Goal: Task Accomplishment & Management: Complete application form

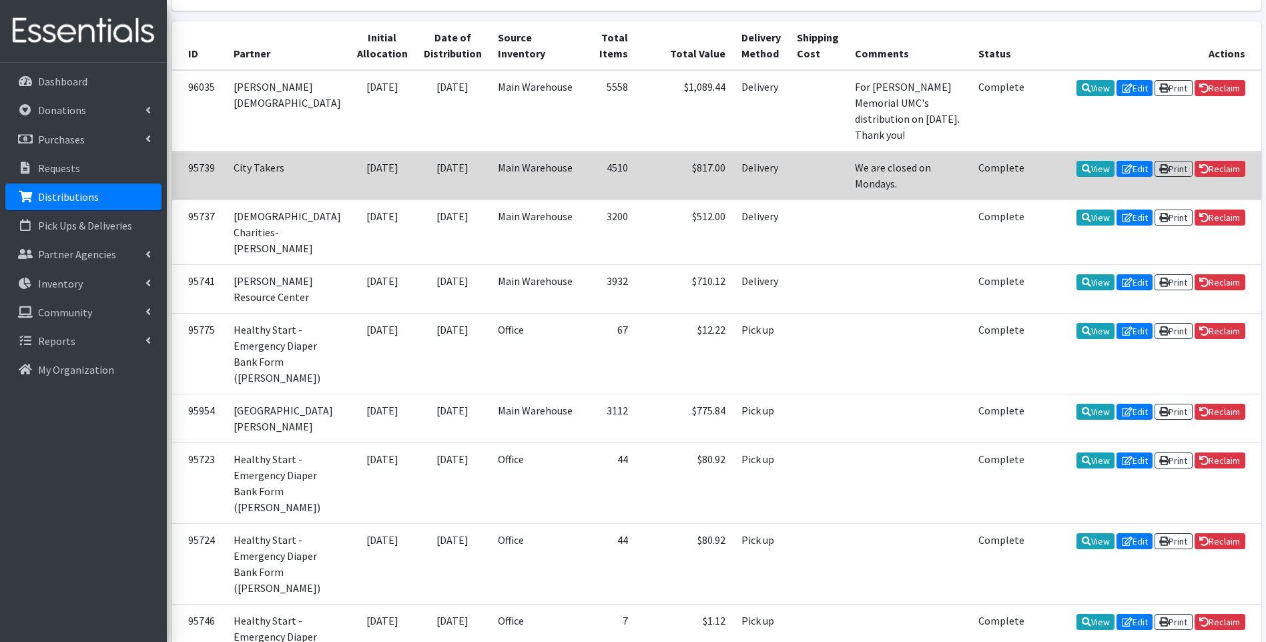
scroll to position [89, 0]
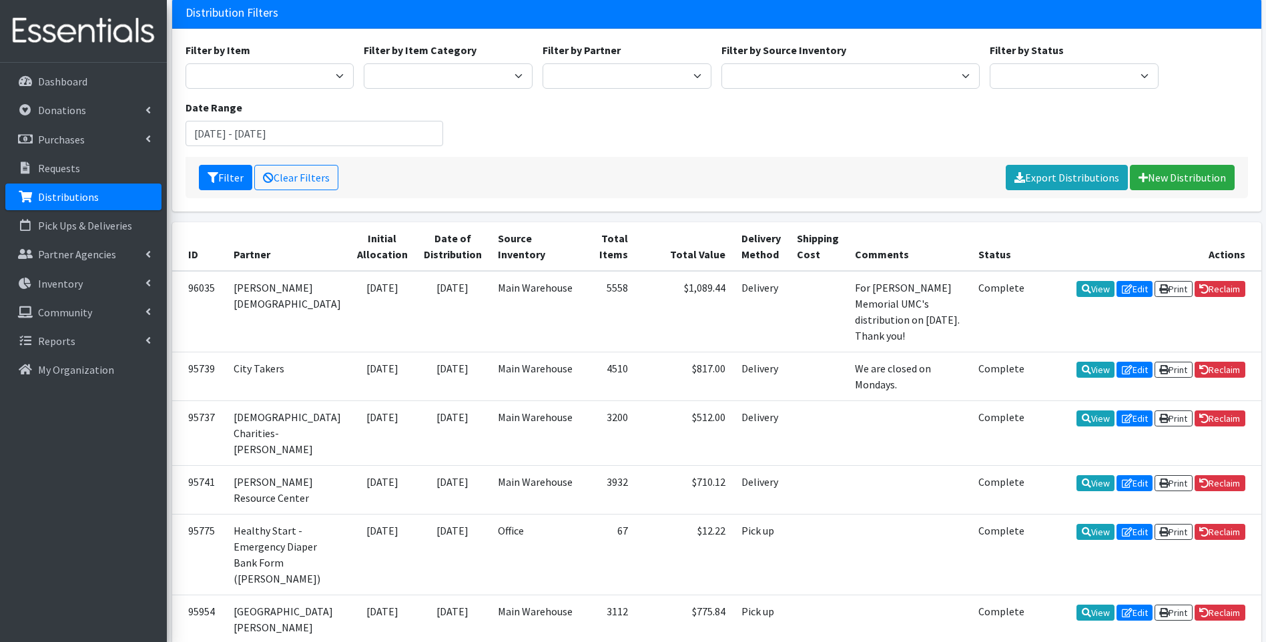
click at [37, 35] on img at bounding box center [83, 31] width 156 height 45
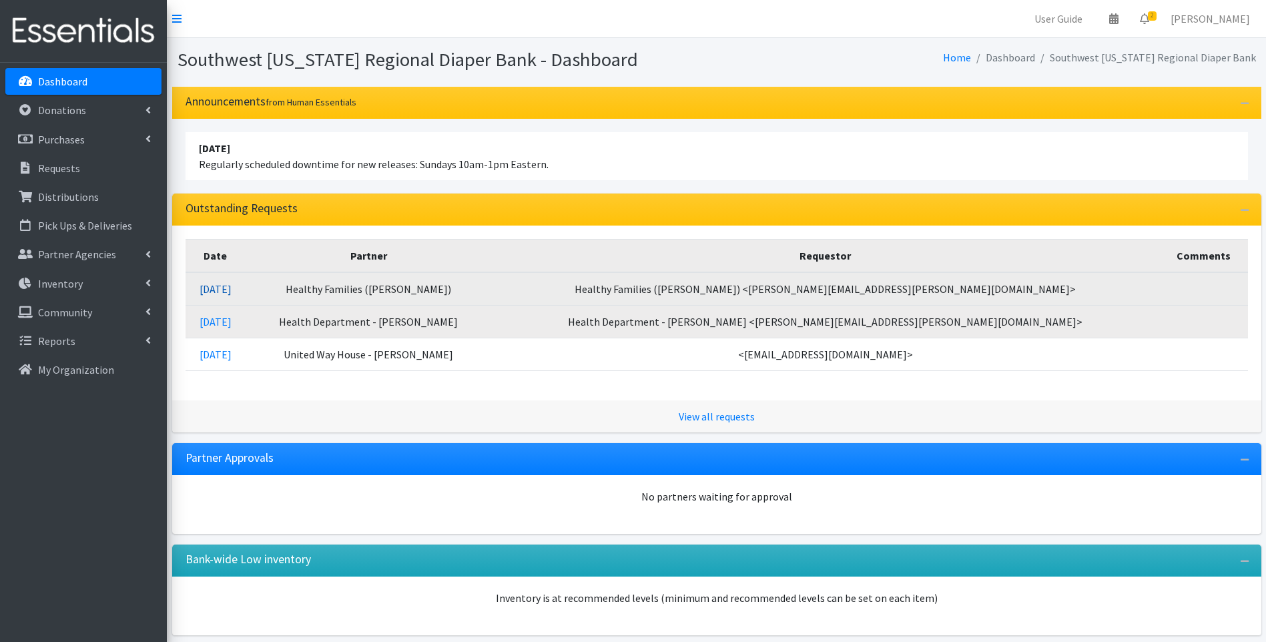
click at [228, 287] on link "[DATE]" at bounding box center [216, 288] width 32 height 13
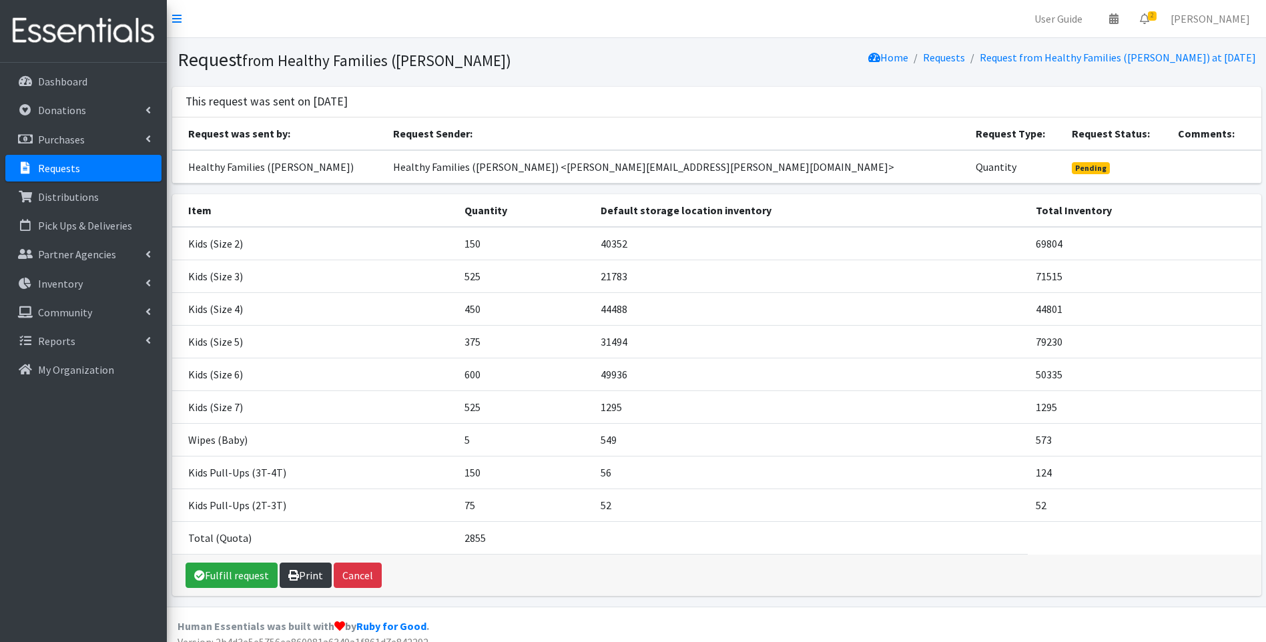
click at [302, 575] on link "Print" at bounding box center [306, 575] width 52 height 25
click at [116, 32] on img at bounding box center [83, 31] width 156 height 45
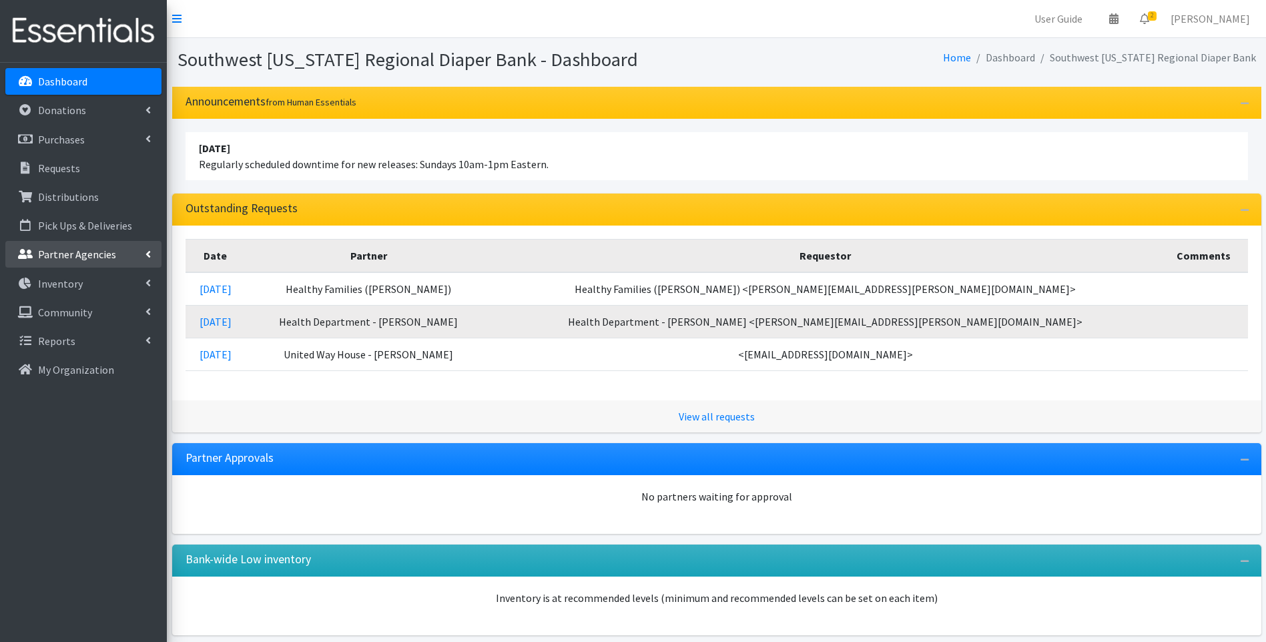
click at [51, 255] on p "Partner Agencies" at bounding box center [77, 254] width 78 height 13
click at [56, 285] on link "All Partners" at bounding box center [83, 283] width 156 height 27
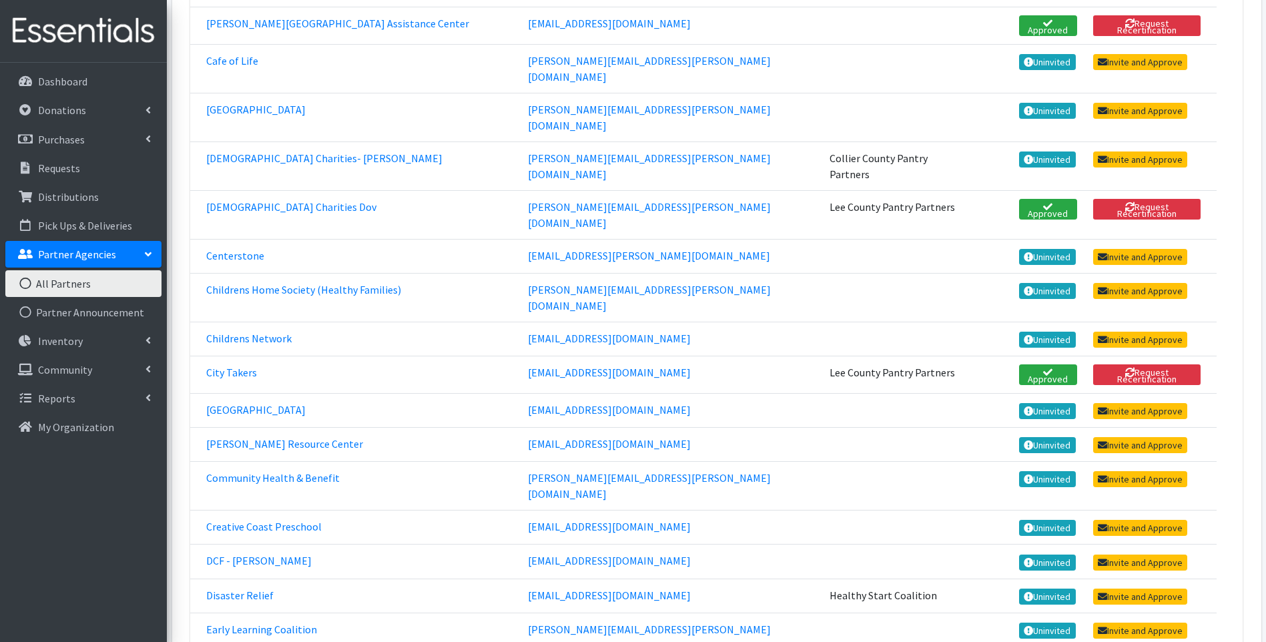
scroll to position [356, 0]
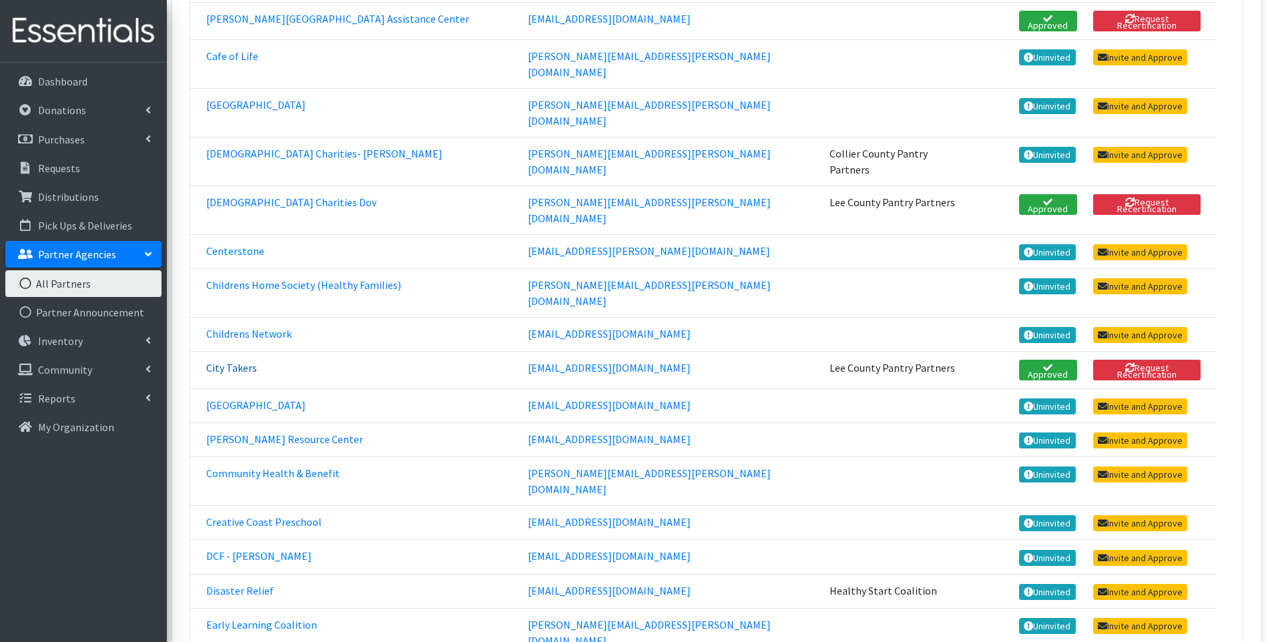
click at [226, 361] on link "City Takers" at bounding box center [231, 367] width 51 height 13
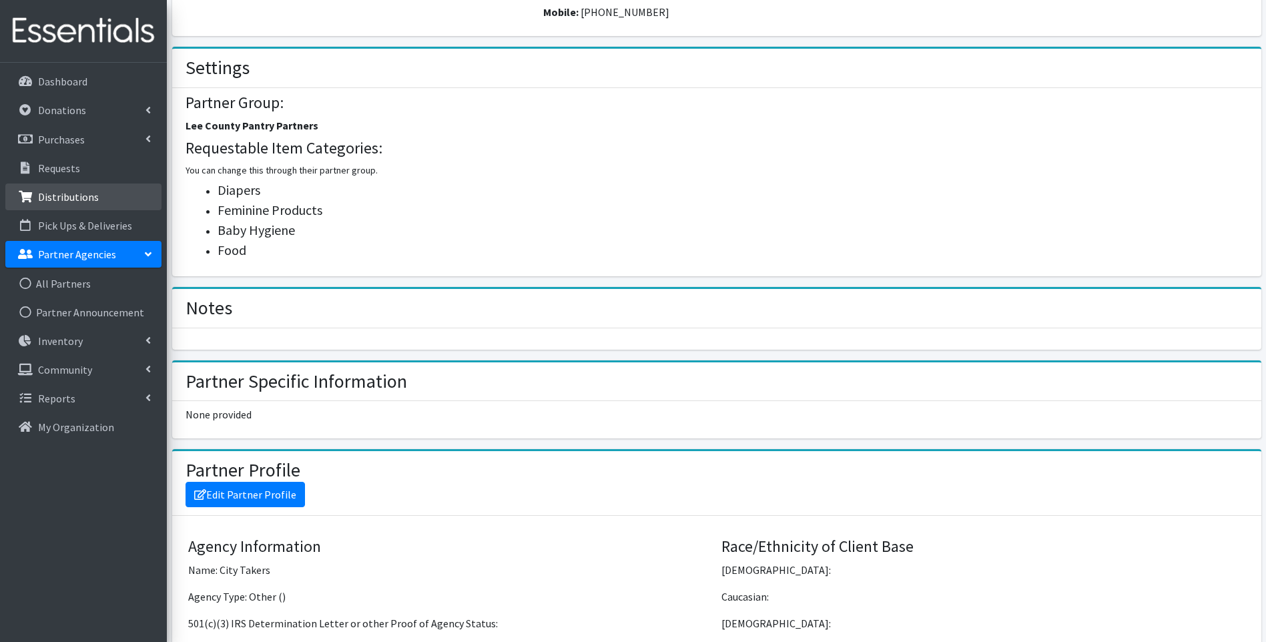
scroll to position [489, 0]
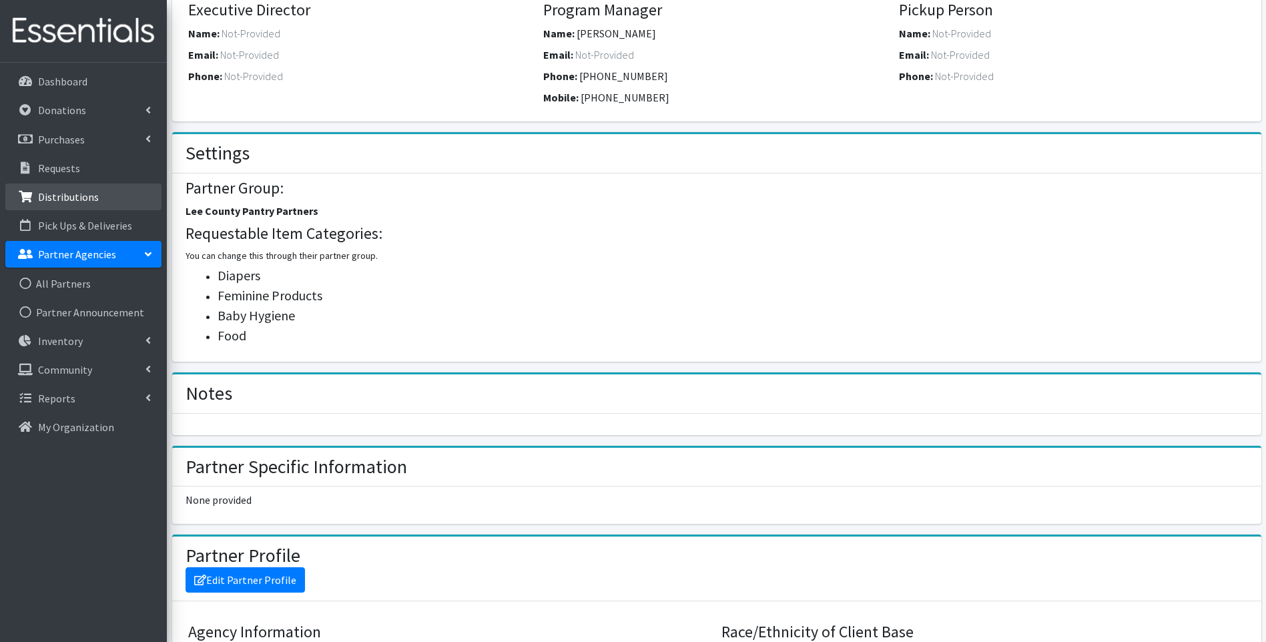
click at [59, 189] on link "Distributions" at bounding box center [83, 197] width 156 height 27
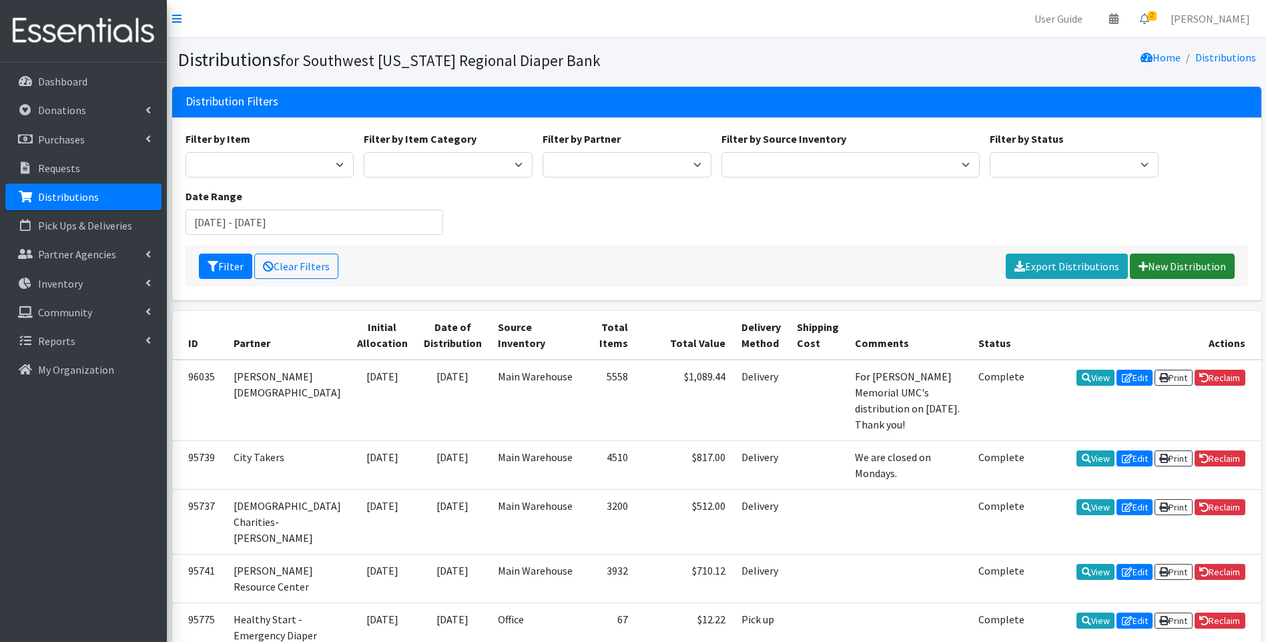
click at [1192, 272] on link "New Distribution" at bounding box center [1182, 266] width 105 height 25
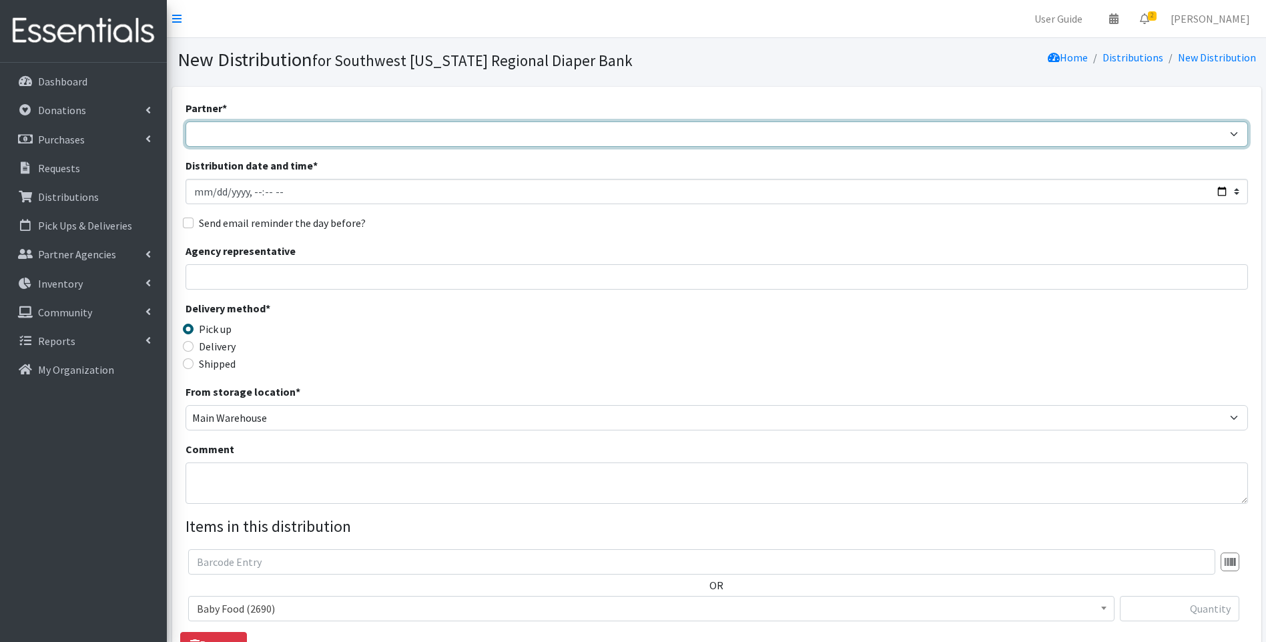
click at [292, 127] on select "ACT Abuse Counseling & Treatment Bayshore Fire Department [PERSON_NAME][GEOGRAP…" at bounding box center [717, 133] width 1063 height 25
select select "4416"
click at [186, 121] on select "ACT Abuse Counseling & Treatment Bayshore Fire Department [PERSON_NAME][GEOGRAP…" at bounding box center [717, 133] width 1063 height 25
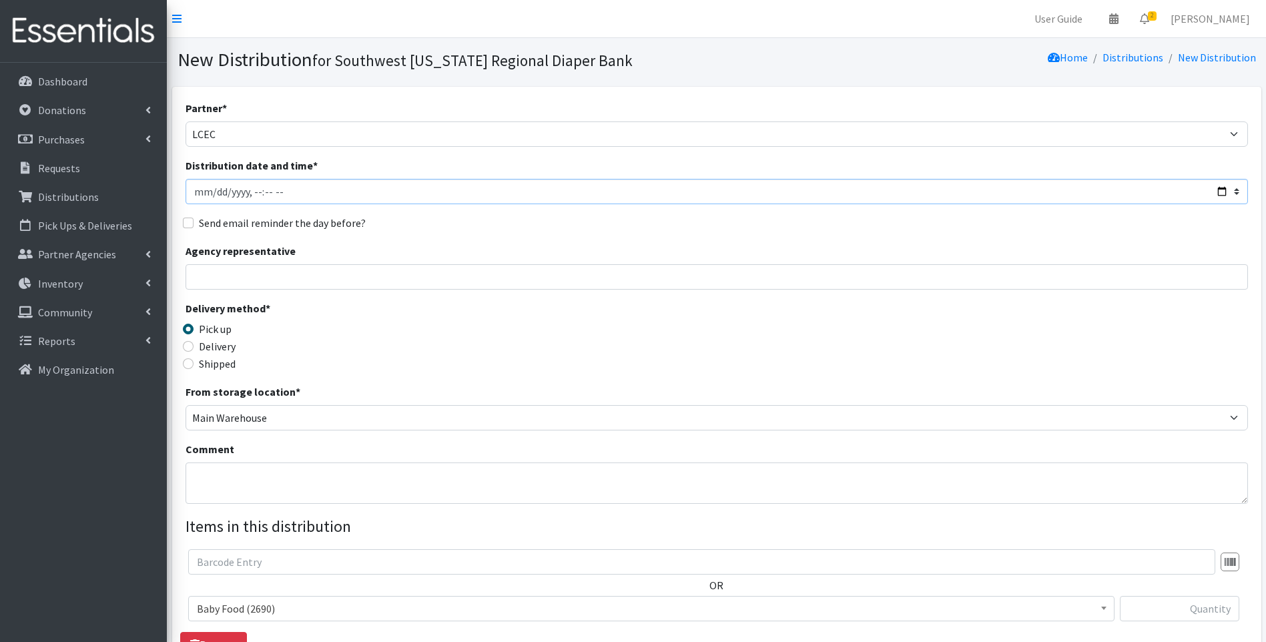
click at [1223, 191] on input "Distribution date and time *" at bounding box center [717, 191] width 1063 height 25
click at [1219, 190] on input "Distribution date and time *" at bounding box center [717, 191] width 1063 height 25
type input "[DATE]T10:00"
drag, startPoint x: 482, startPoint y: 351, endPoint x: 459, endPoint y: 343, distance: 24.1
click at [482, 350] on div "Delivery method * Pick up Delivery Shipped Shipping cost" at bounding box center [717, 341] width 1063 height 83
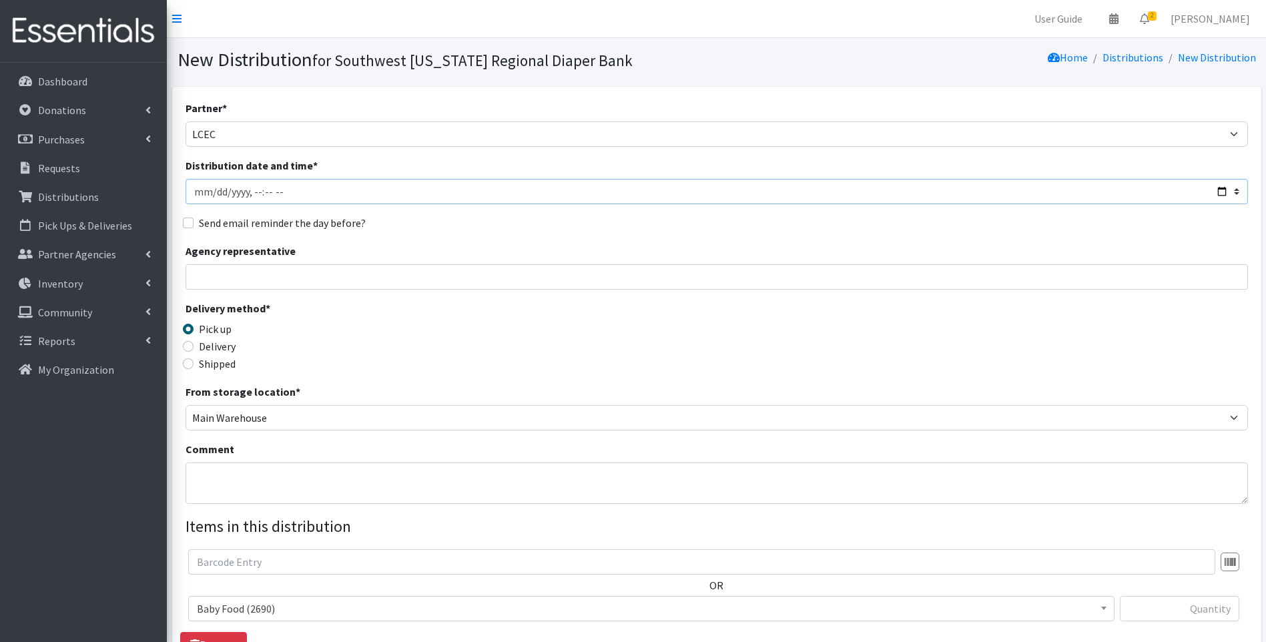
click at [1223, 188] on input "Distribution date and time *" at bounding box center [717, 191] width 1063 height 25
click at [710, 343] on div "Delivery method * Pick up Delivery Shipped Shipping cost" at bounding box center [717, 341] width 1063 height 83
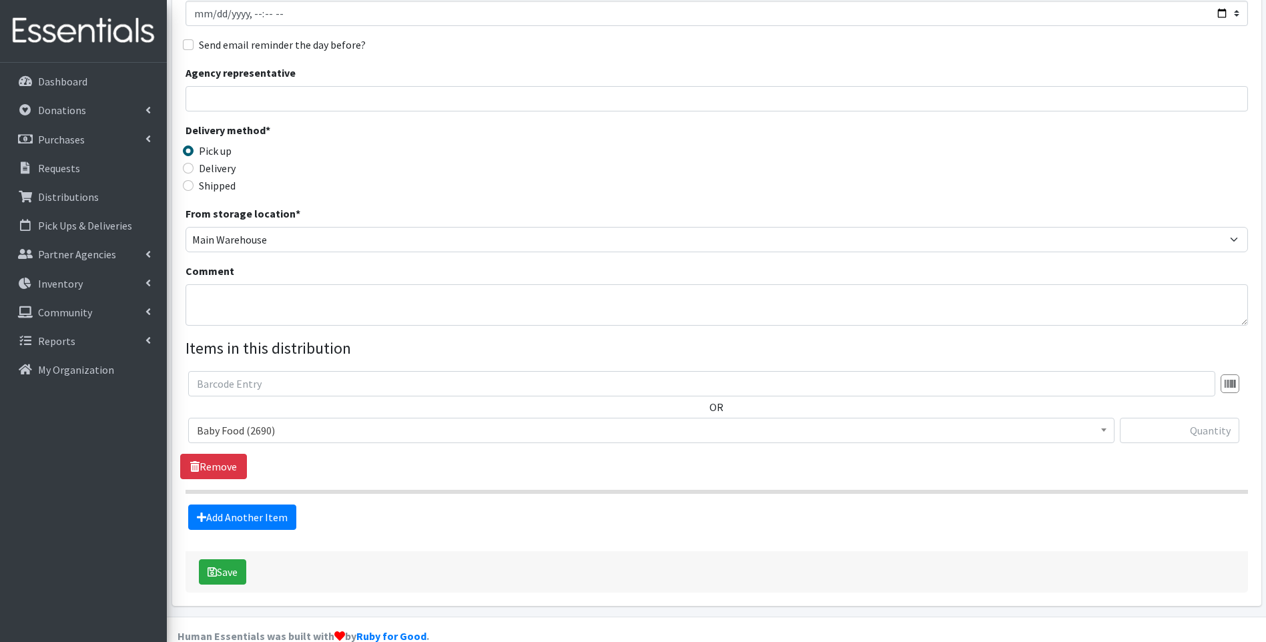
scroll to position [203, 0]
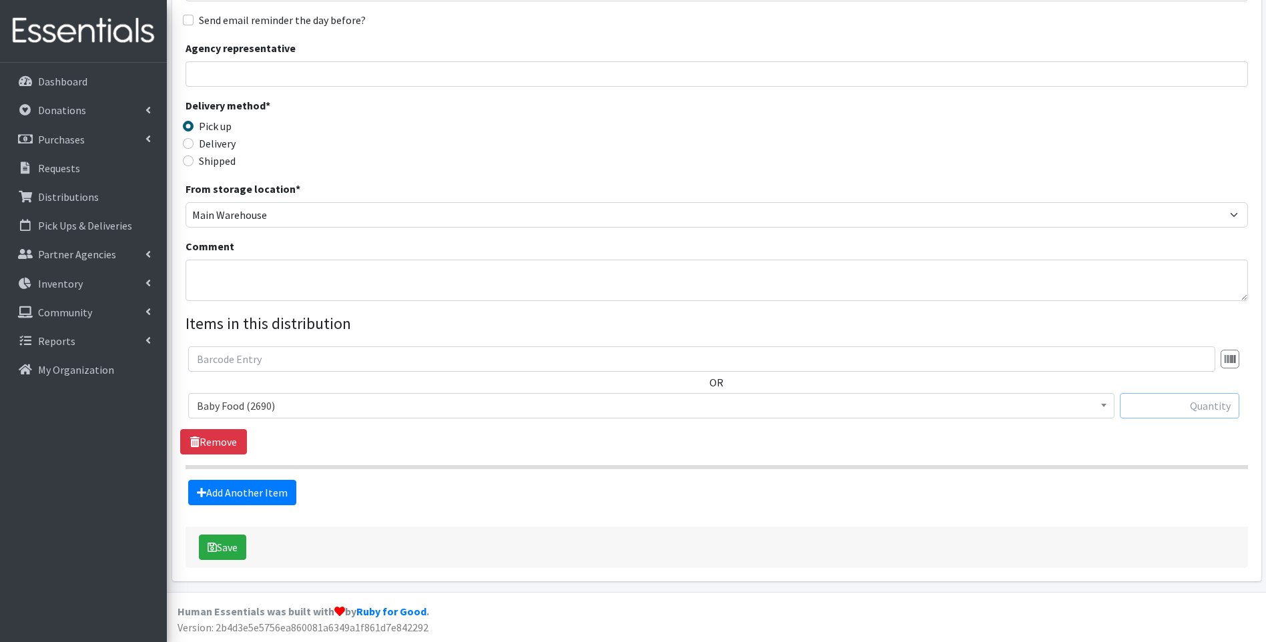
click at [1185, 408] on input "text" at bounding box center [1179, 405] width 119 height 25
type input "64"
click at [252, 489] on link "Add Another Item" at bounding box center [242, 492] width 108 height 25
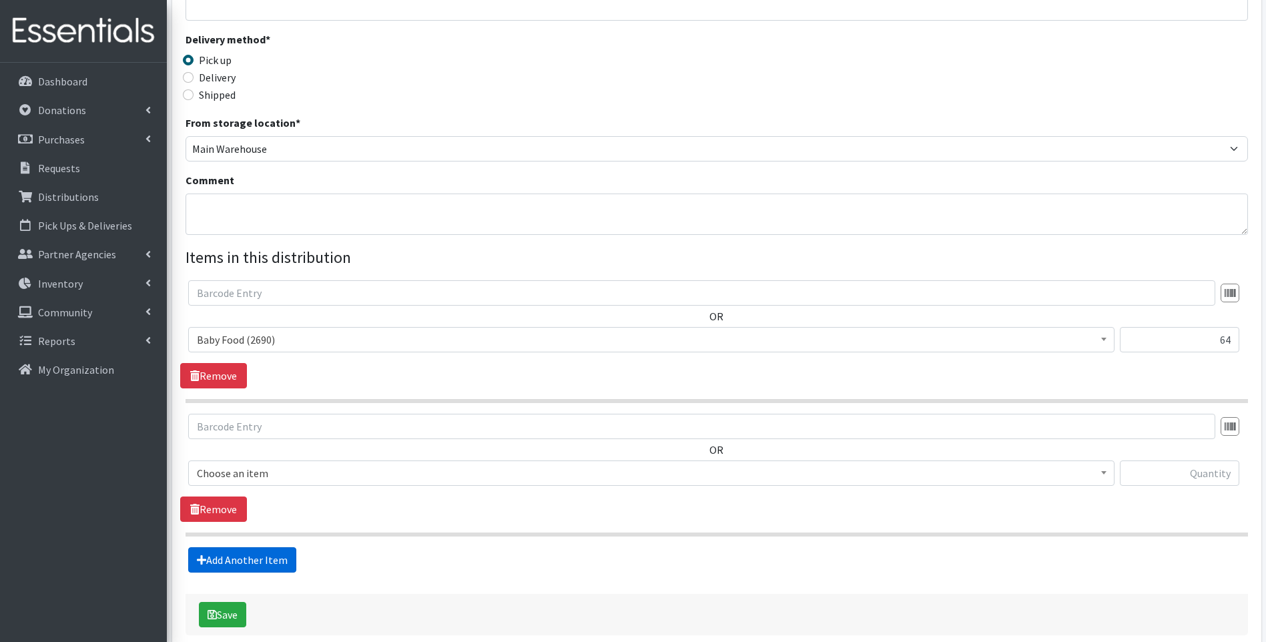
scroll to position [336, 0]
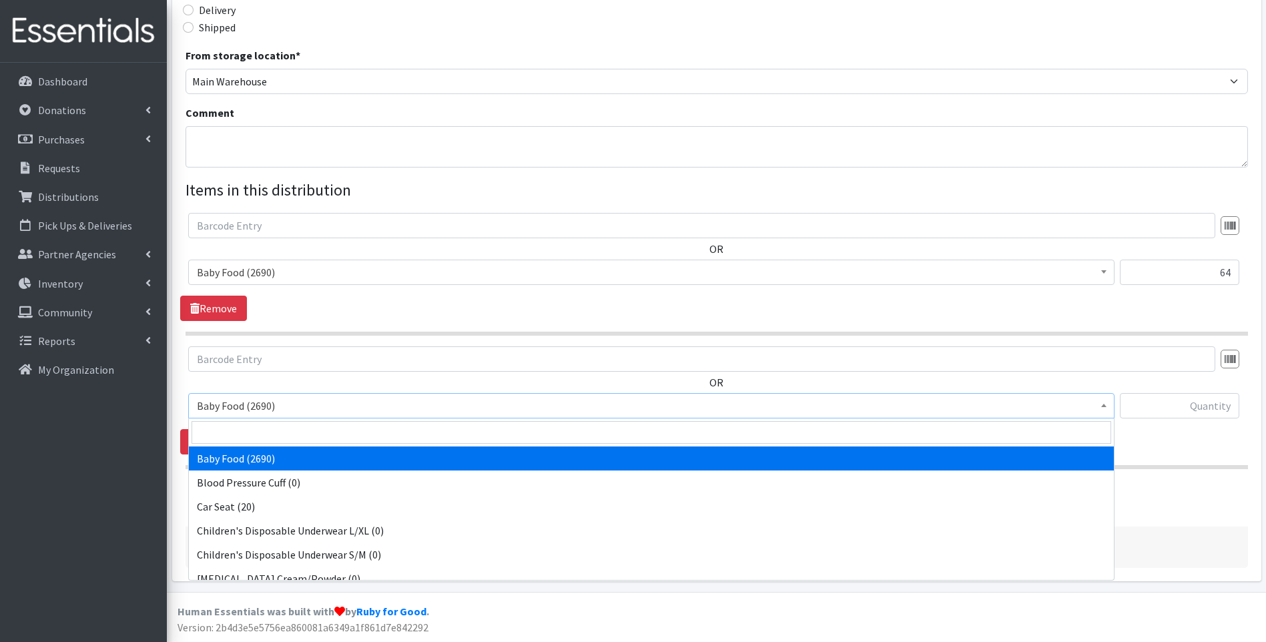
click at [283, 401] on span "Baby Food (2690)" at bounding box center [651, 405] width 909 height 19
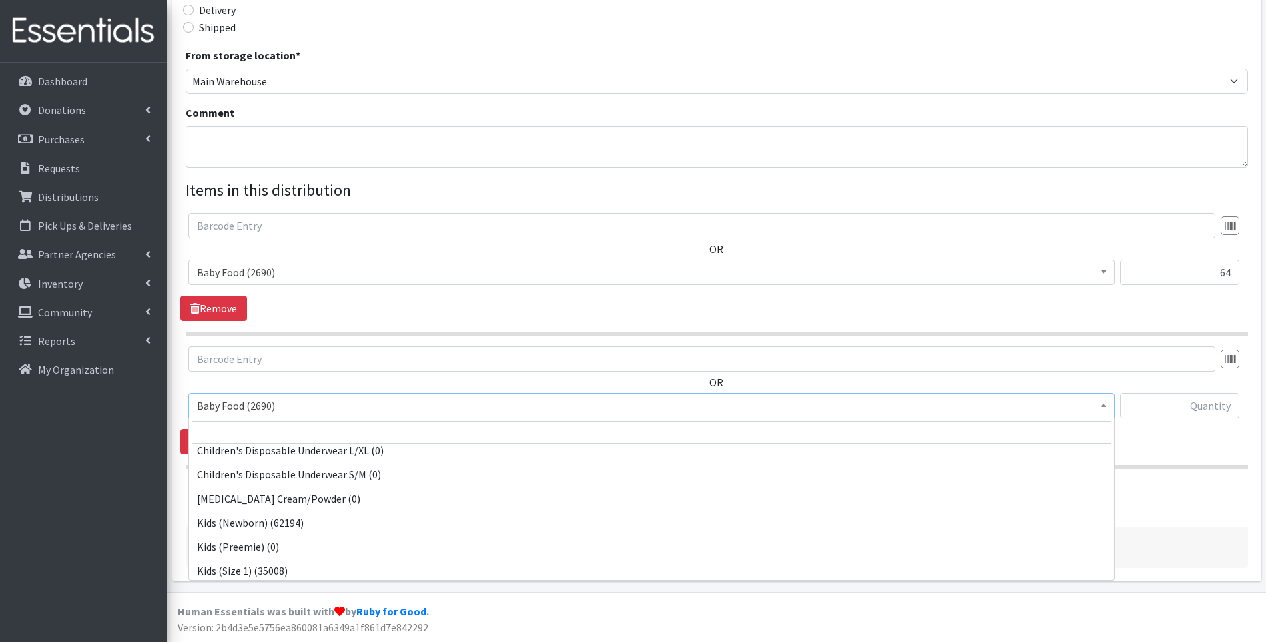
scroll to position [89, 0]
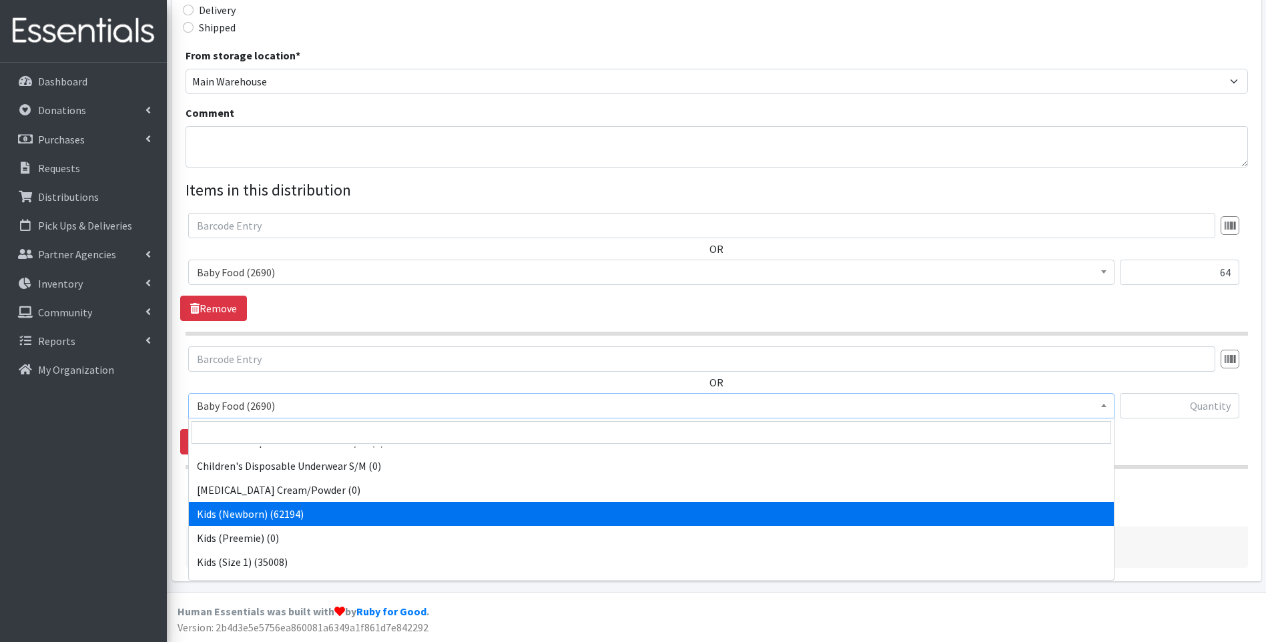
select select "10064"
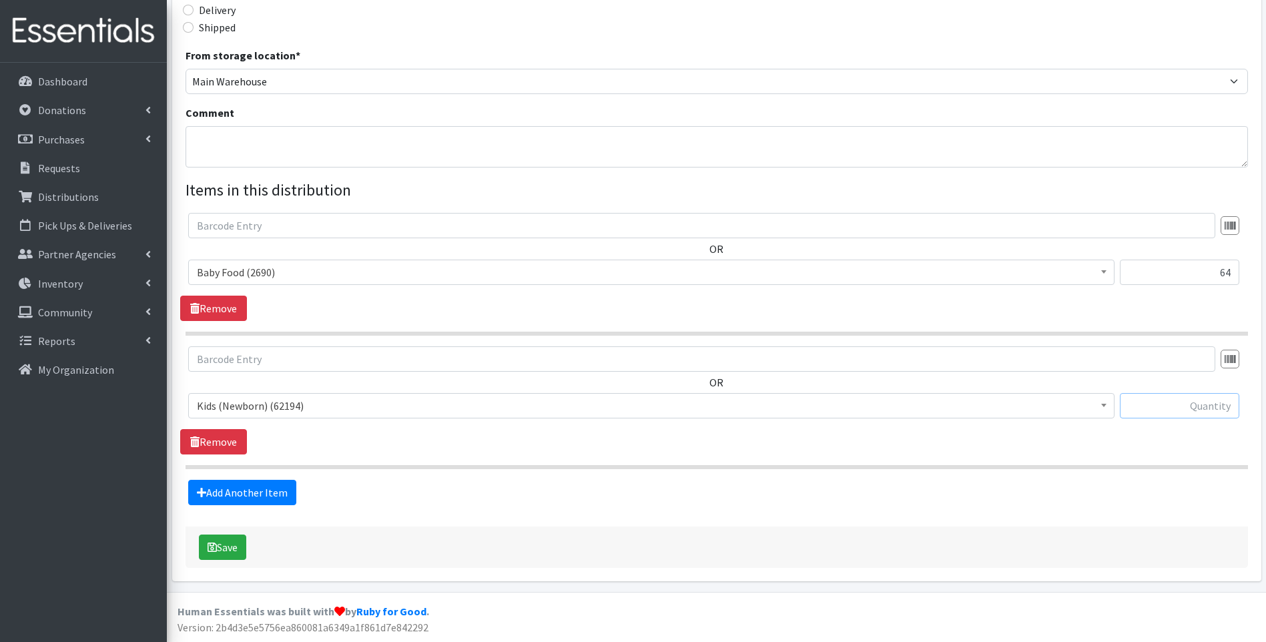
click at [1155, 414] on input "text" at bounding box center [1179, 405] width 119 height 25
type input "800"
click at [243, 501] on link "Add Another Item" at bounding box center [242, 492] width 108 height 25
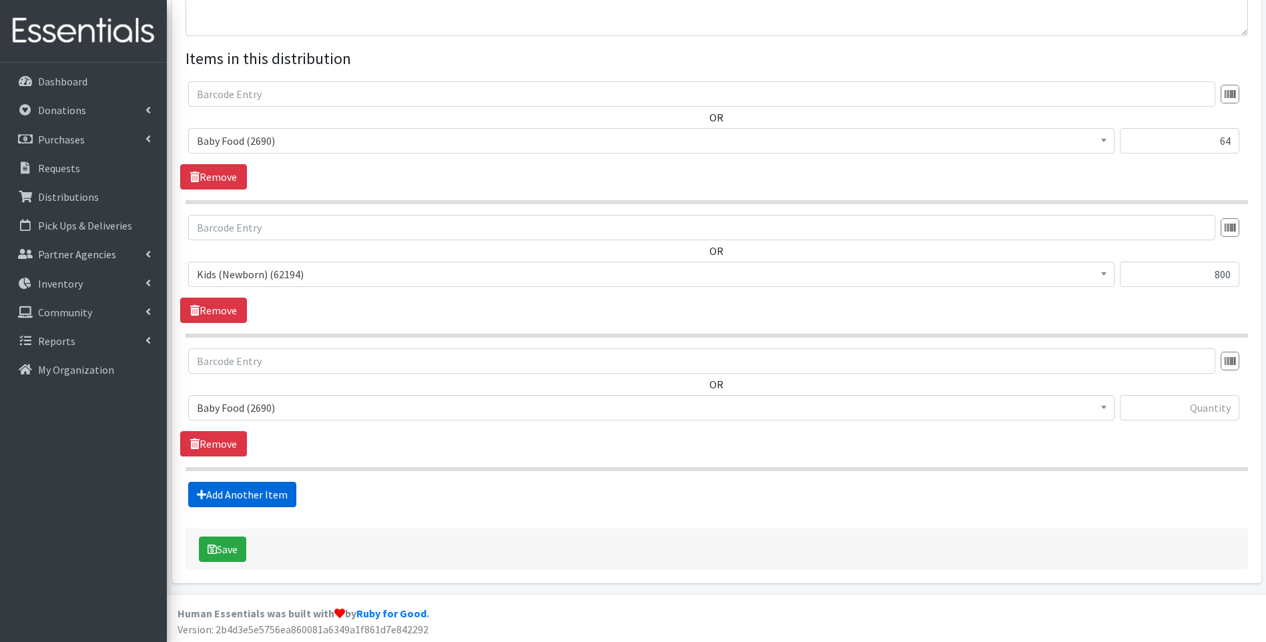
scroll to position [470, 0]
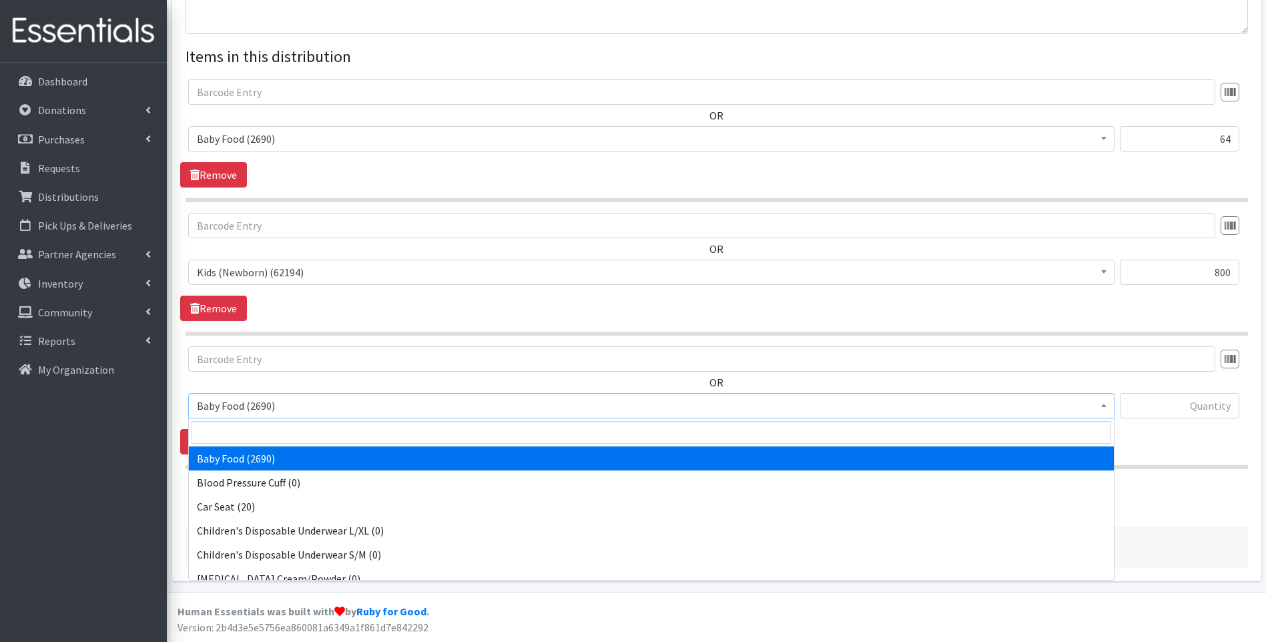
click at [346, 408] on span "Baby Food (2690)" at bounding box center [651, 405] width 909 height 19
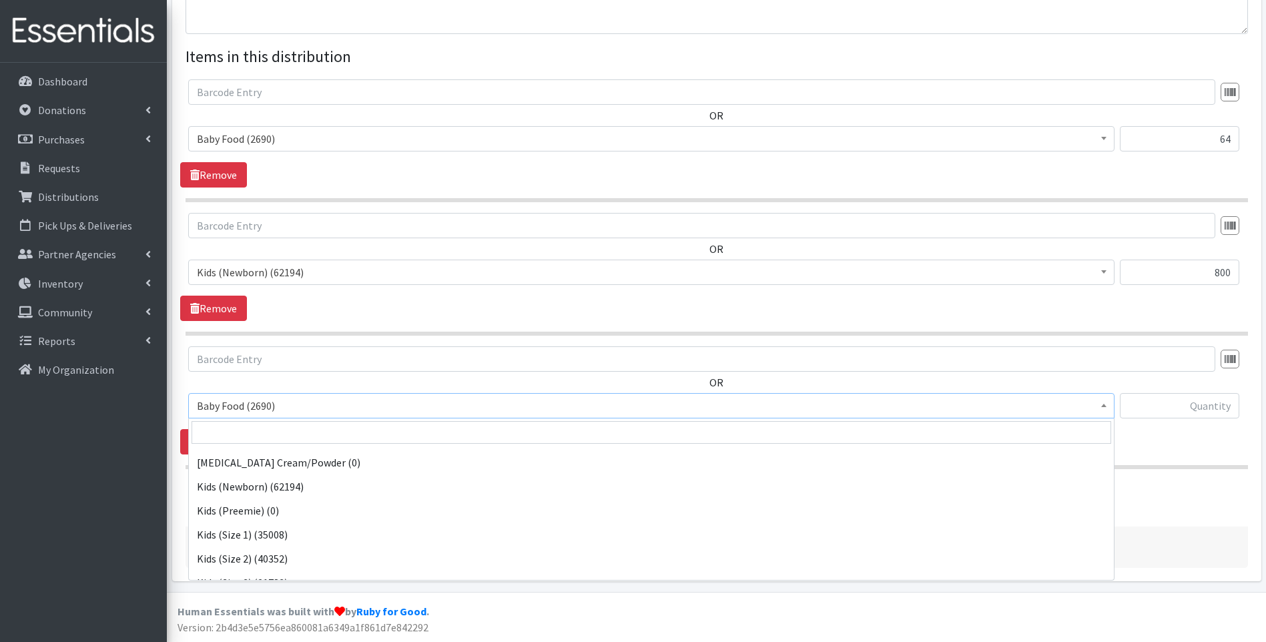
scroll to position [133, 0]
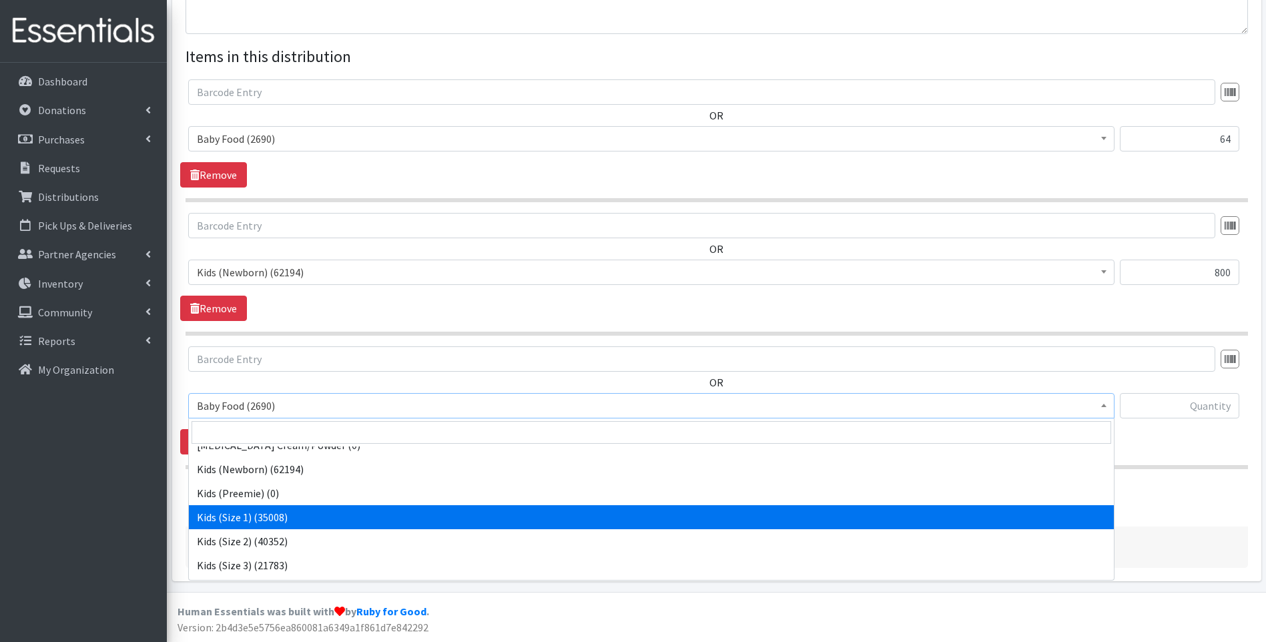
select select "10069"
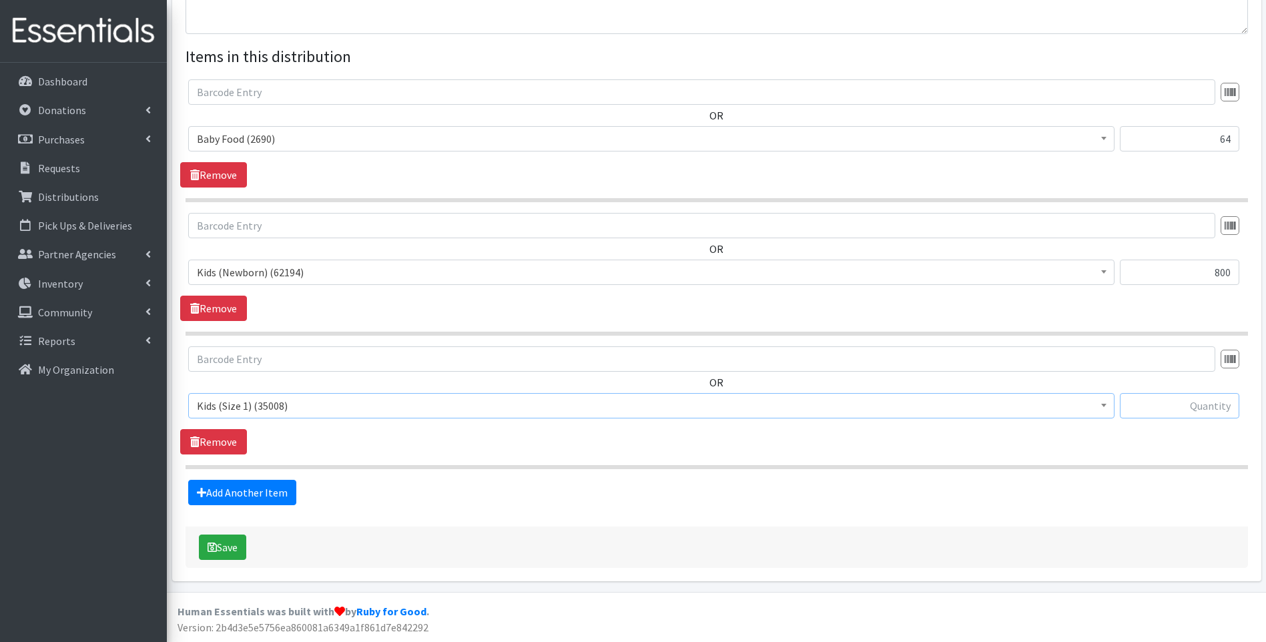
click at [1215, 407] on input "text" at bounding box center [1179, 405] width 119 height 25
type input "800"
click at [281, 489] on link "Add Another Item" at bounding box center [242, 492] width 108 height 25
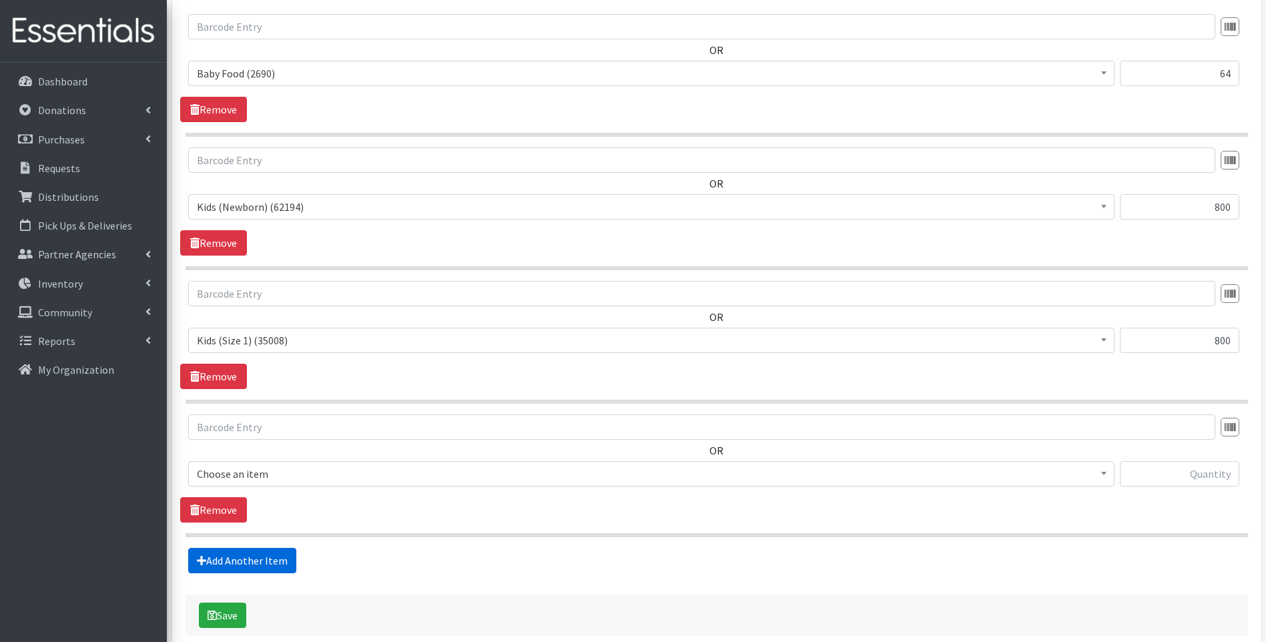
scroll to position [603, 0]
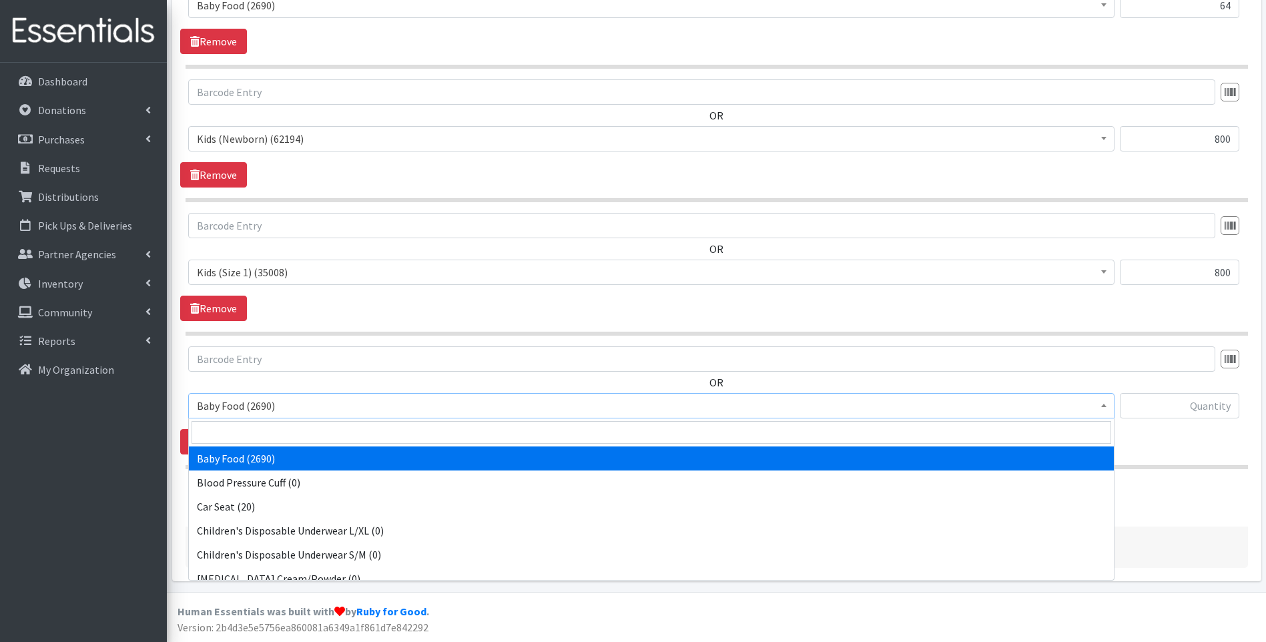
click at [325, 411] on span "Baby Food (2690)" at bounding box center [651, 405] width 909 height 19
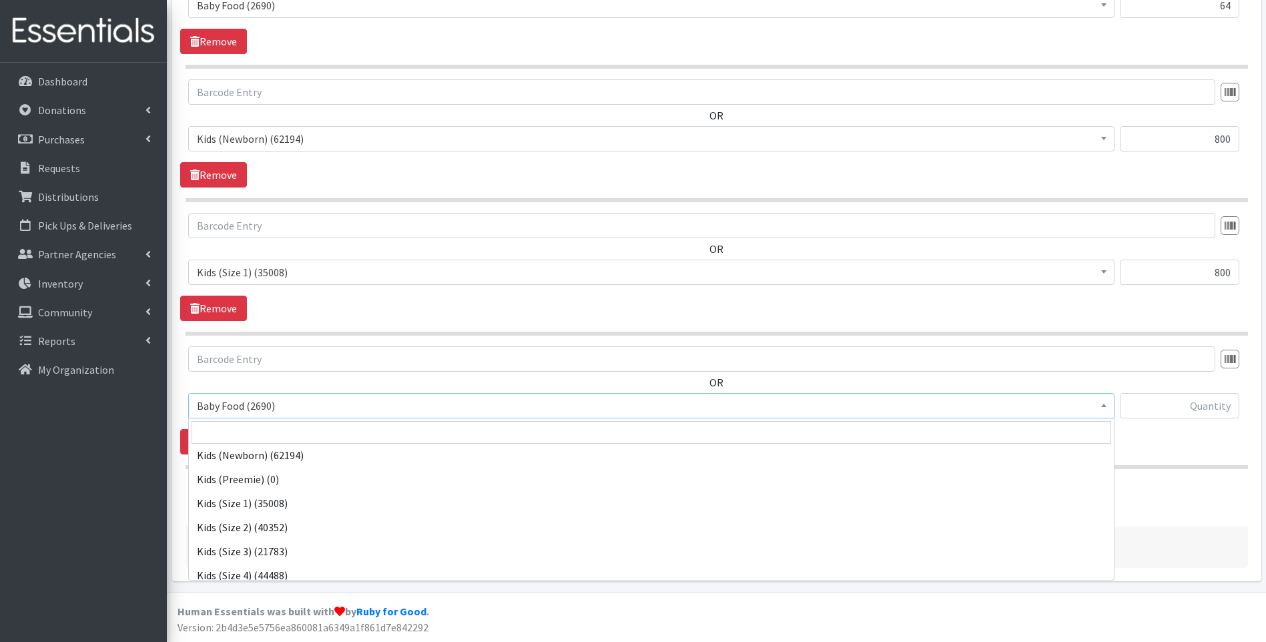
scroll to position [178, 0]
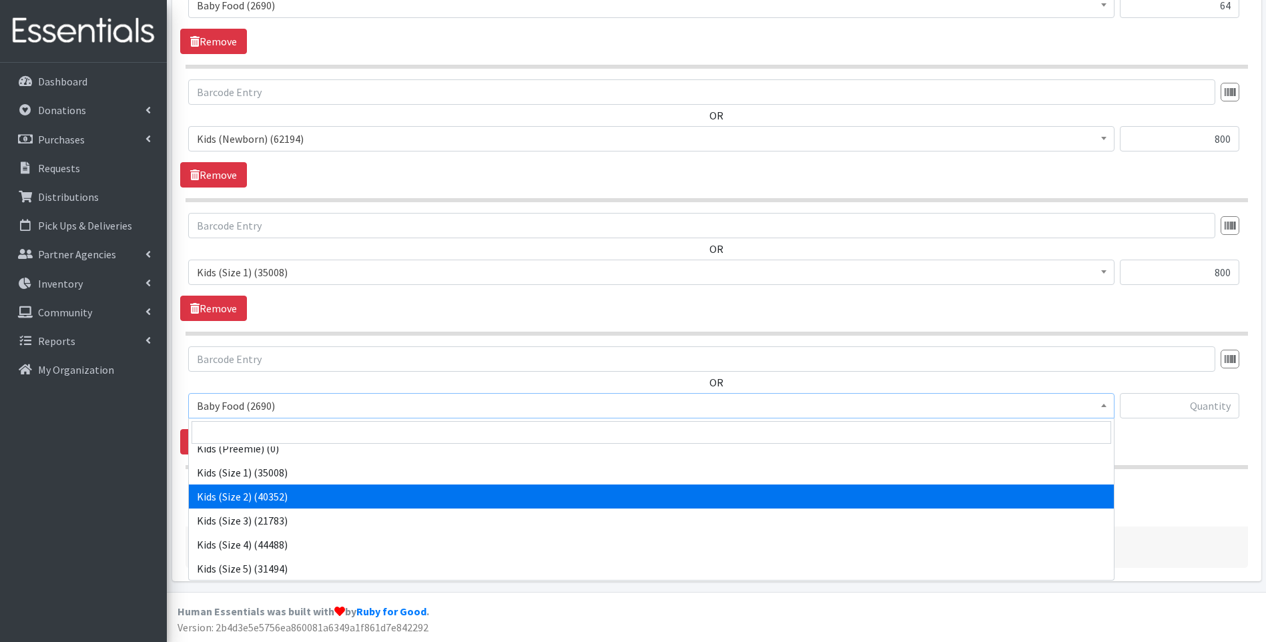
select select "10068"
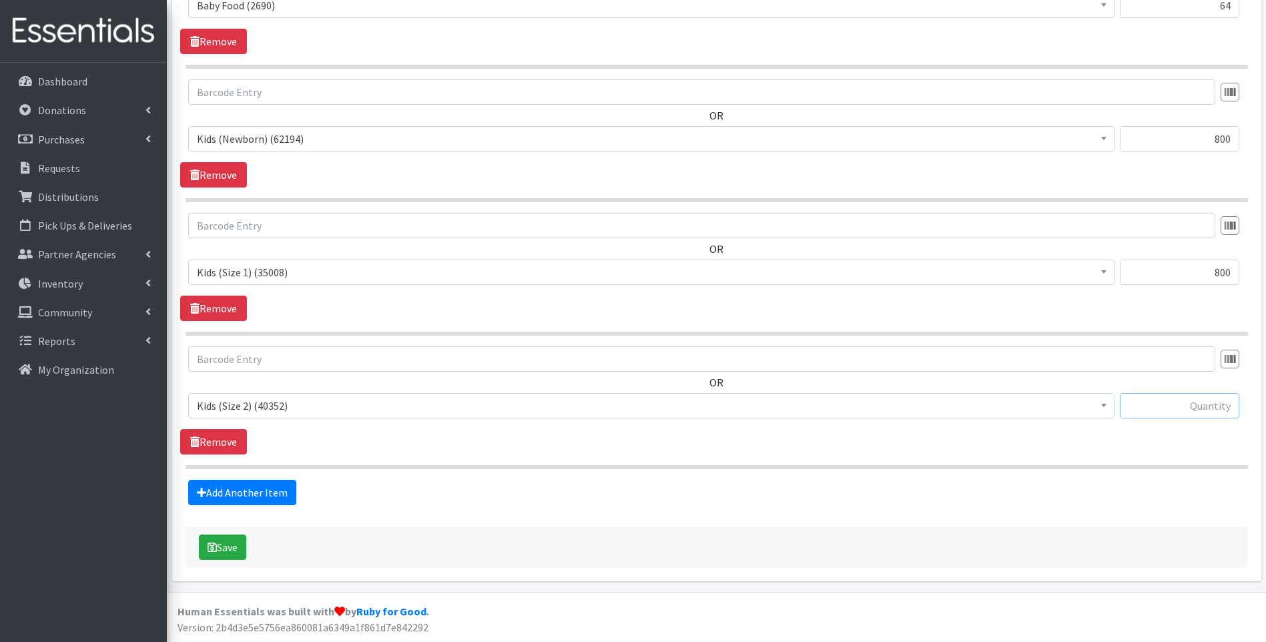
drag, startPoint x: 1169, startPoint y: 407, endPoint x: 1060, endPoint y: 425, distance: 110.9
click at [1167, 405] on input "text" at bounding box center [1179, 405] width 119 height 25
type input "800"
click at [238, 491] on link "Add Another Item" at bounding box center [242, 492] width 108 height 25
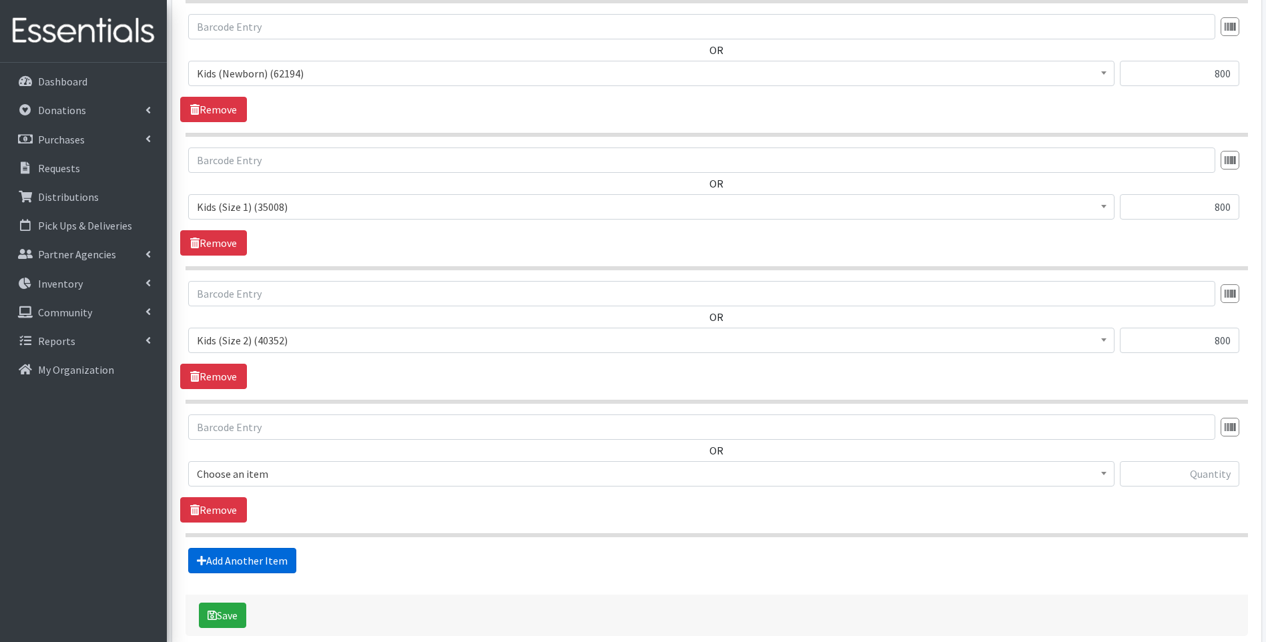
scroll to position [737, 0]
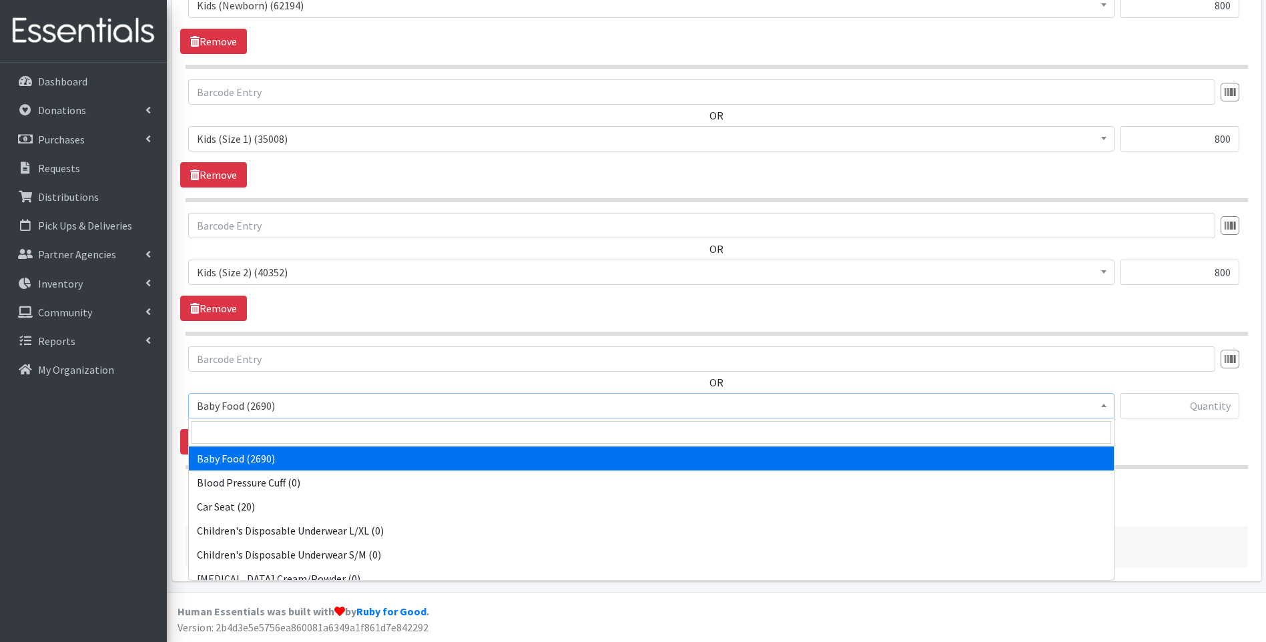
click at [356, 408] on span "Baby Food (2690)" at bounding box center [651, 405] width 909 height 19
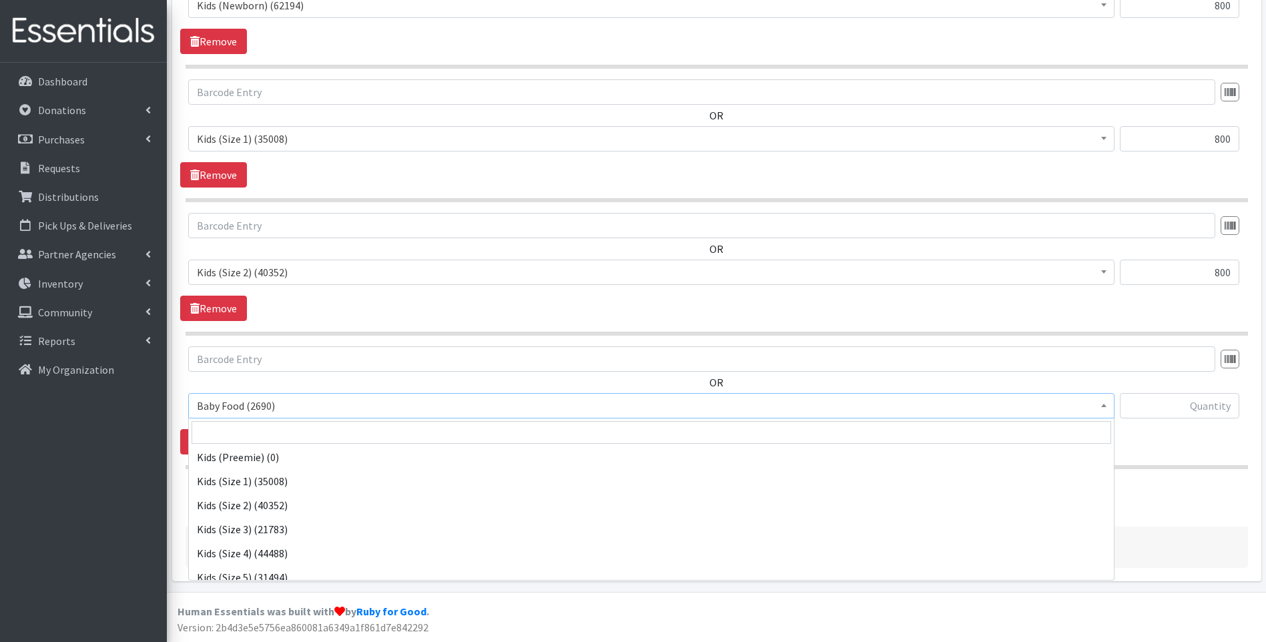
scroll to position [222, 0]
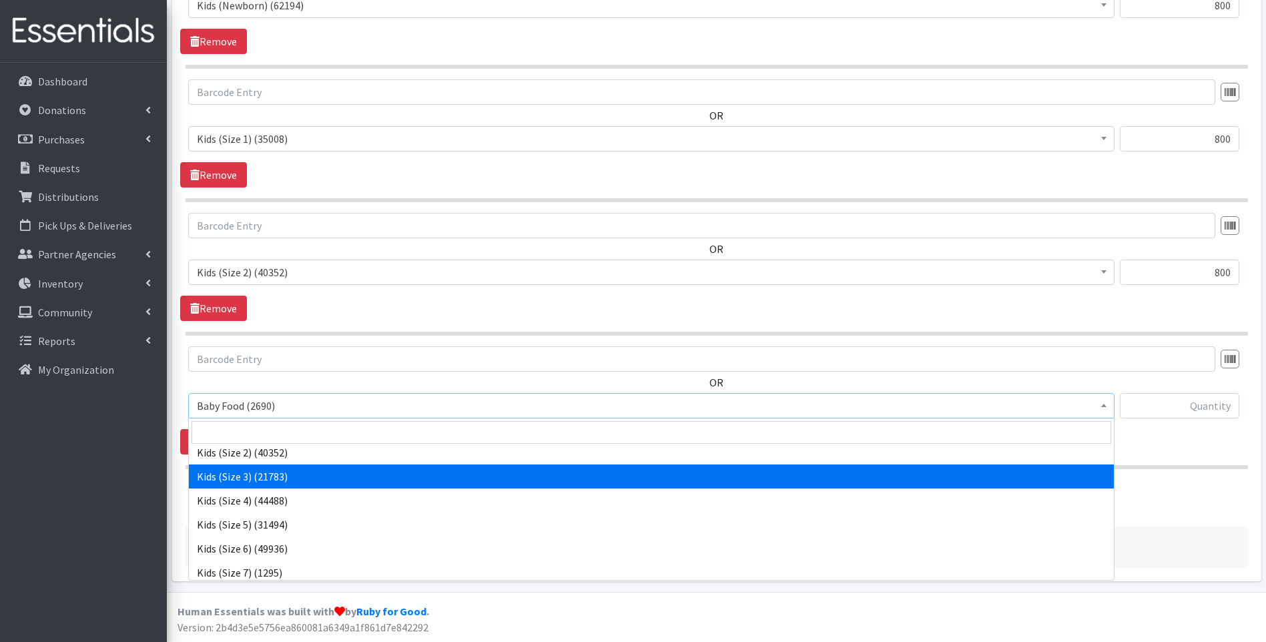
select select "10061"
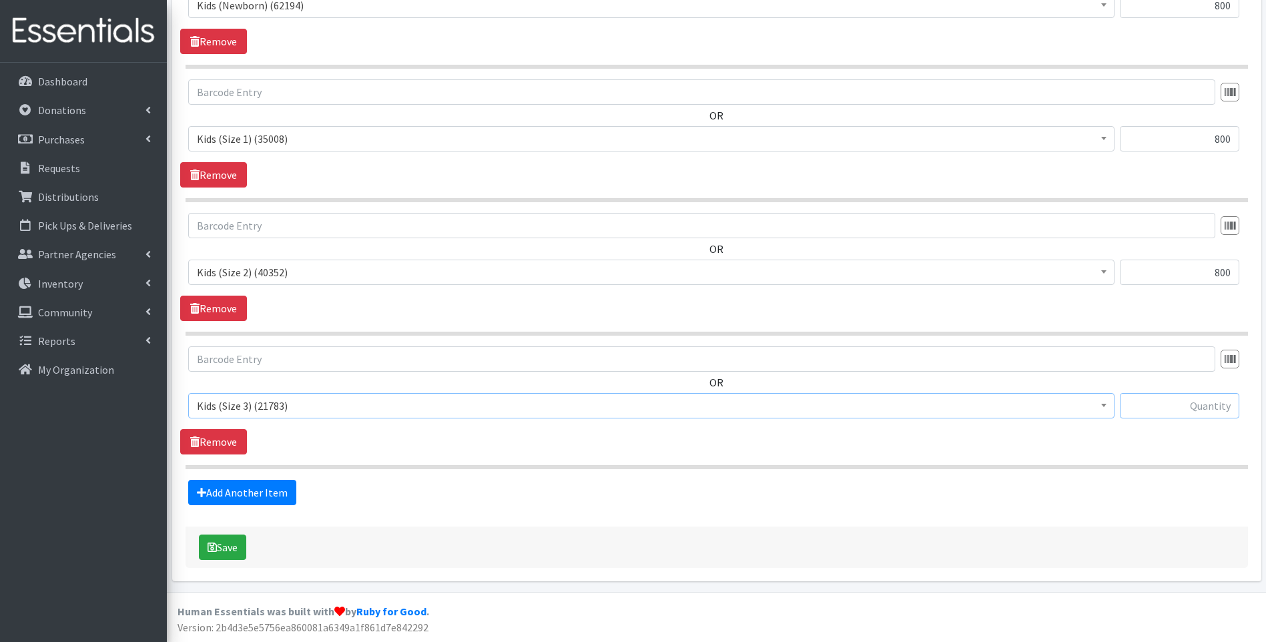
drag, startPoint x: 1153, startPoint y: 417, endPoint x: 1135, endPoint y: 416, distance: 17.4
click at [1152, 415] on input "text" at bounding box center [1179, 405] width 119 height 25
type input "800"
click at [242, 498] on link "Add Another Item" at bounding box center [242, 492] width 108 height 25
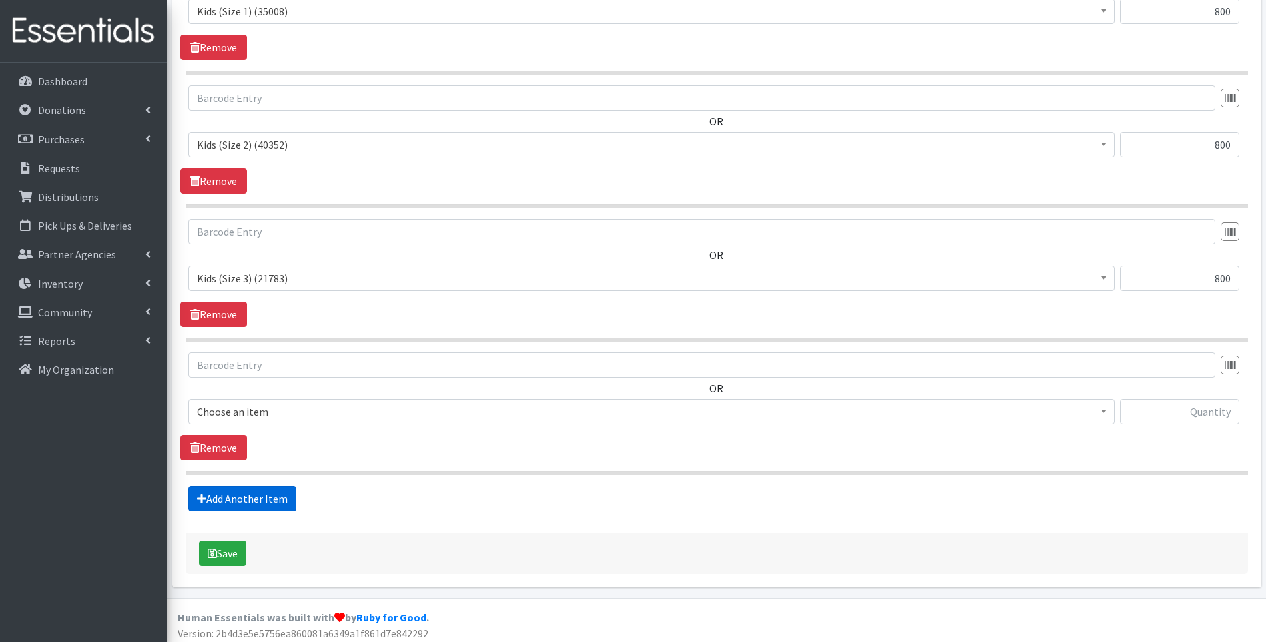
scroll to position [870, 0]
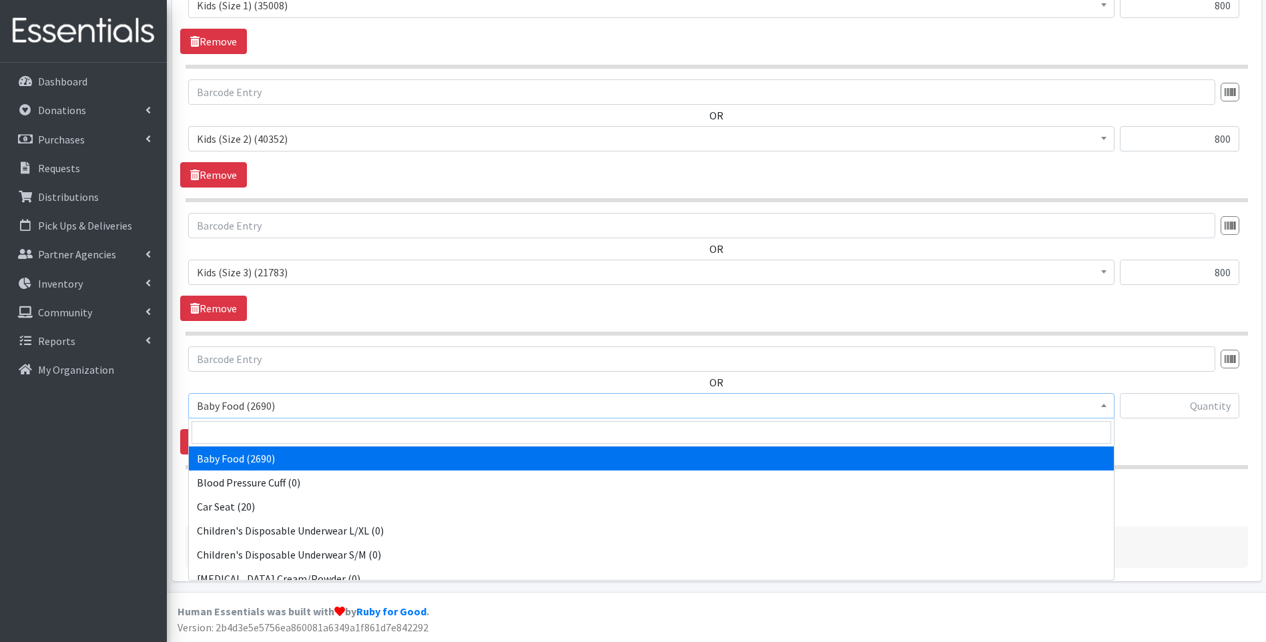
drag, startPoint x: 346, startPoint y: 404, endPoint x: 347, endPoint y: 436, distance: 31.4
click at [343, 408] on span "Baby Food (2690)" at bounding box center [651, 405] width 909 height 19
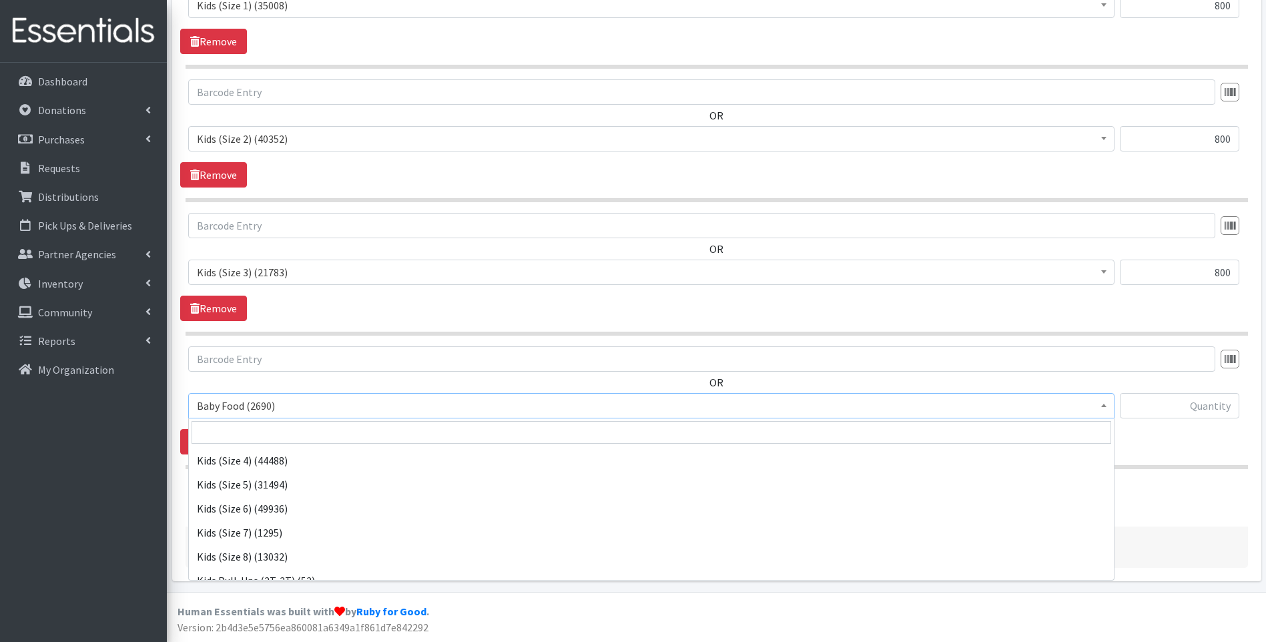
scroll to position [267, 0]
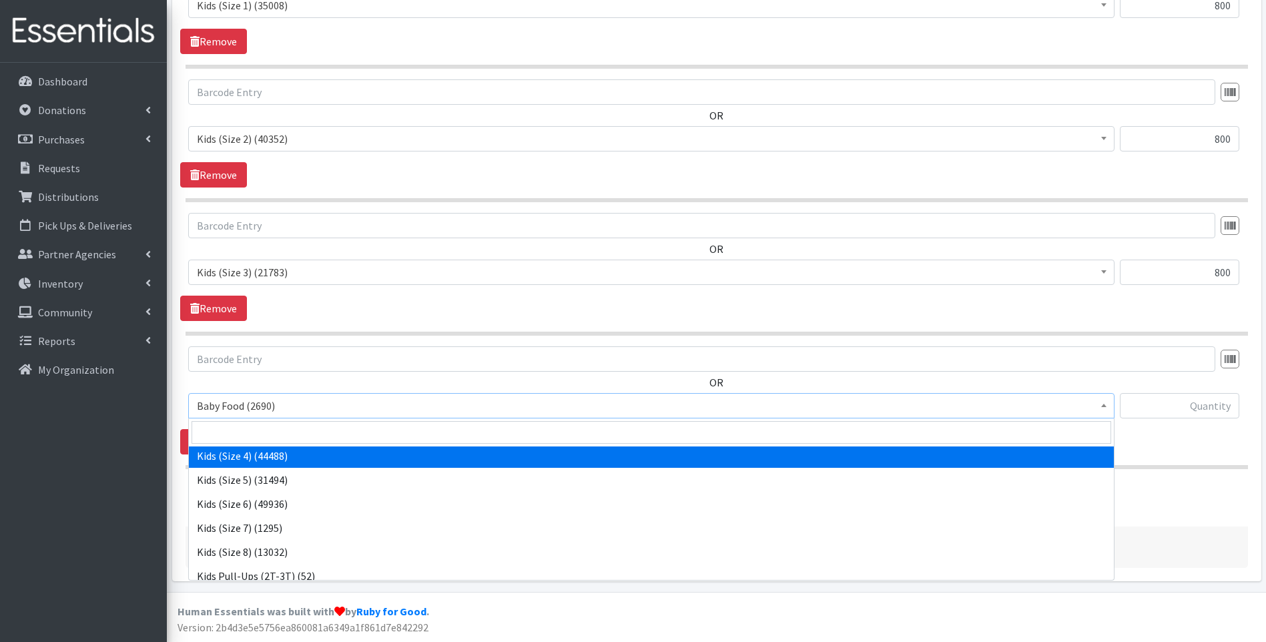
select select "10078"
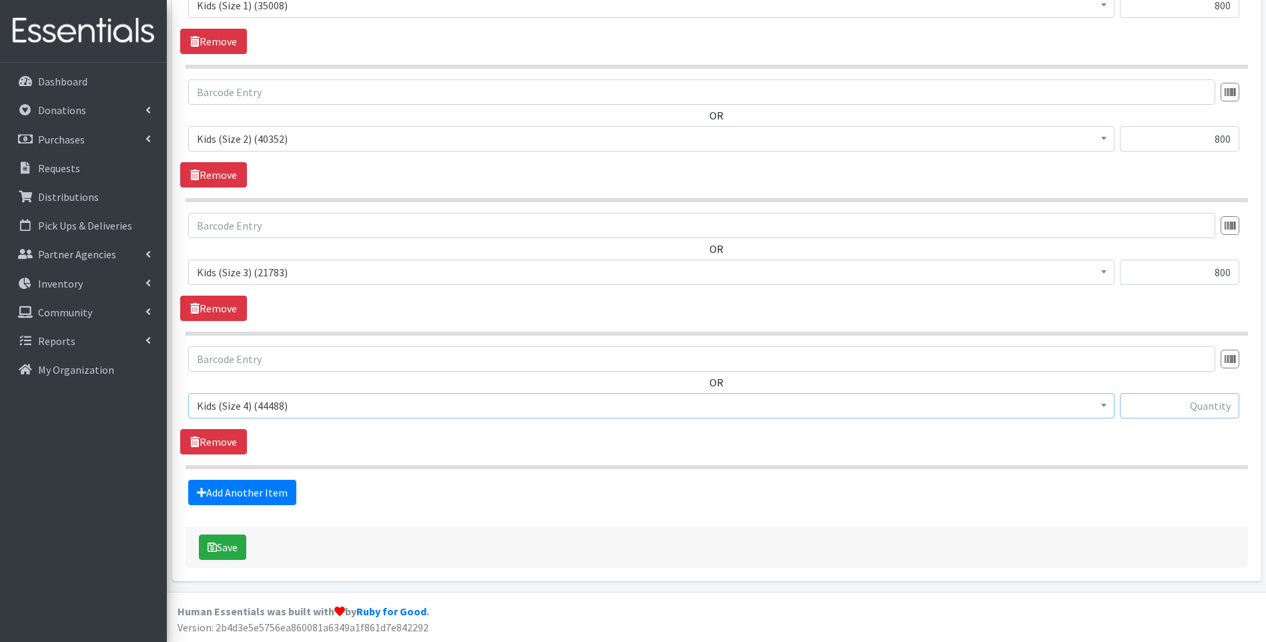
click at [1149, 396] on input "text" at bounding box center [1179, 405] width 119 height 25
type input "750"
click at [284, 495] on link "Add Another Item" at bounding box center [242, 492] width 108 height 25
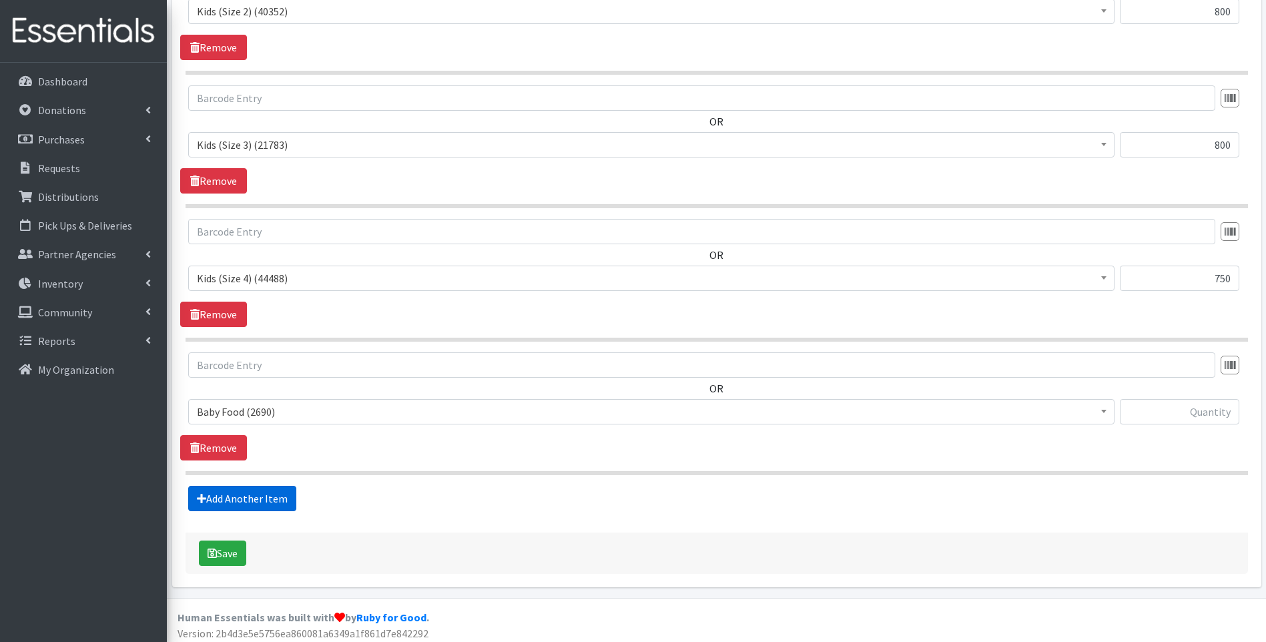
scroll to position [1004, 0]
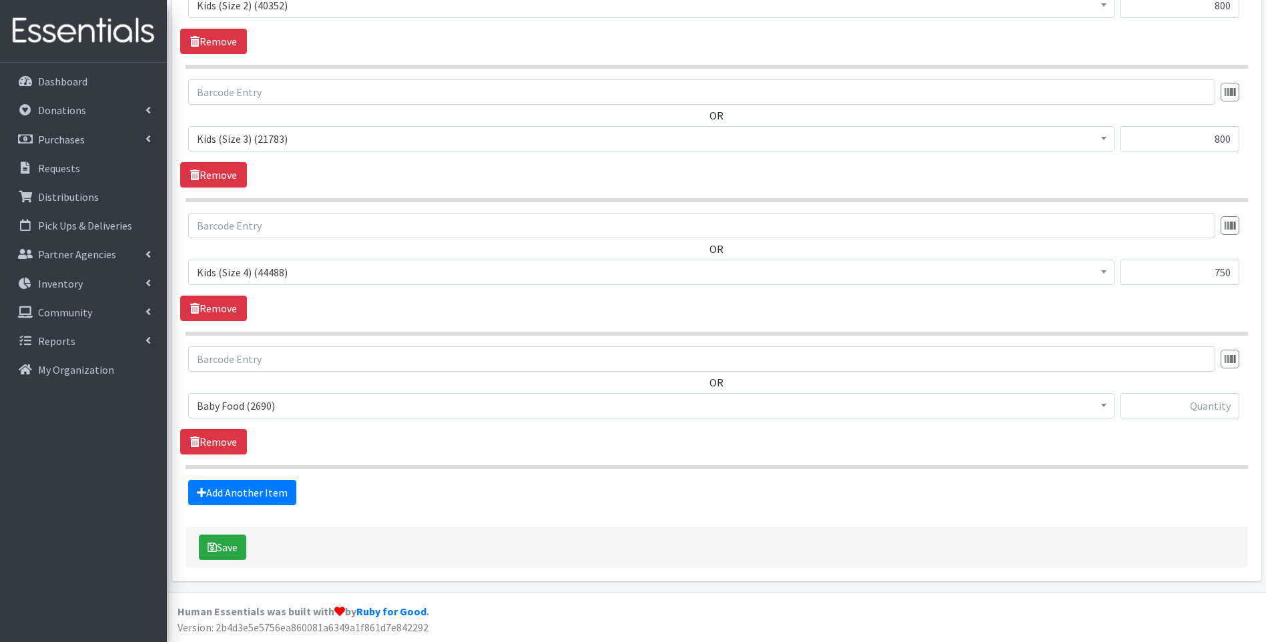
click at [336, 414] on span "Baby Food (2690)" at bounding box center [651, 405] width 909 height 19
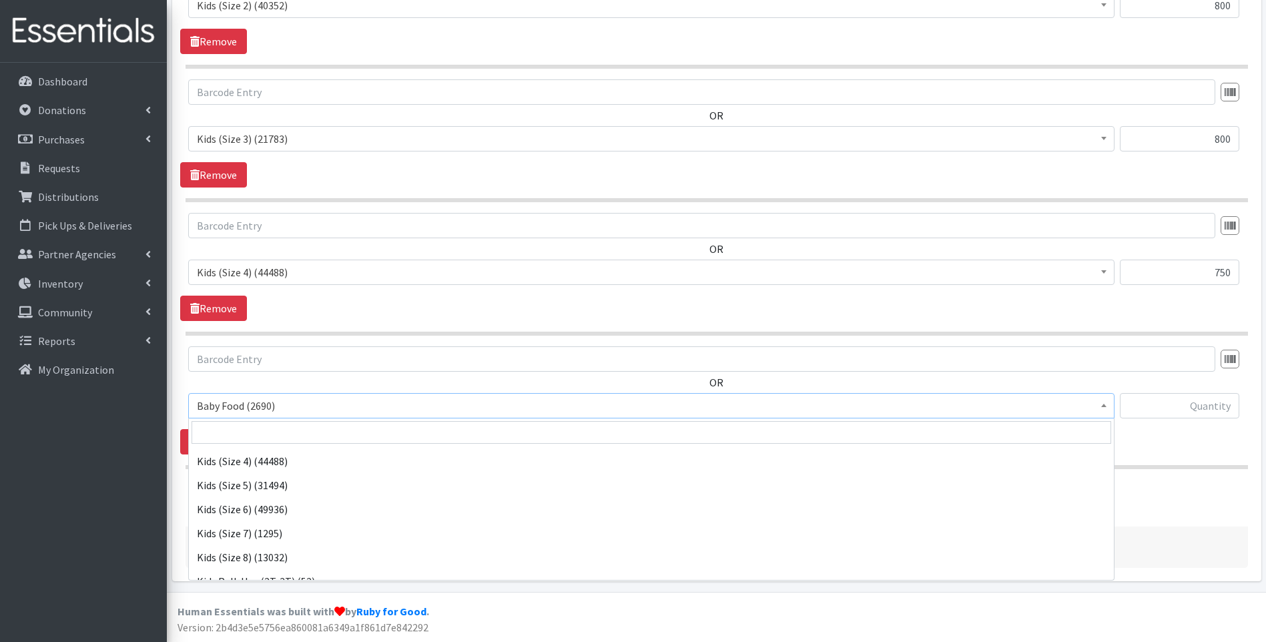
scroll to position [267, 0]
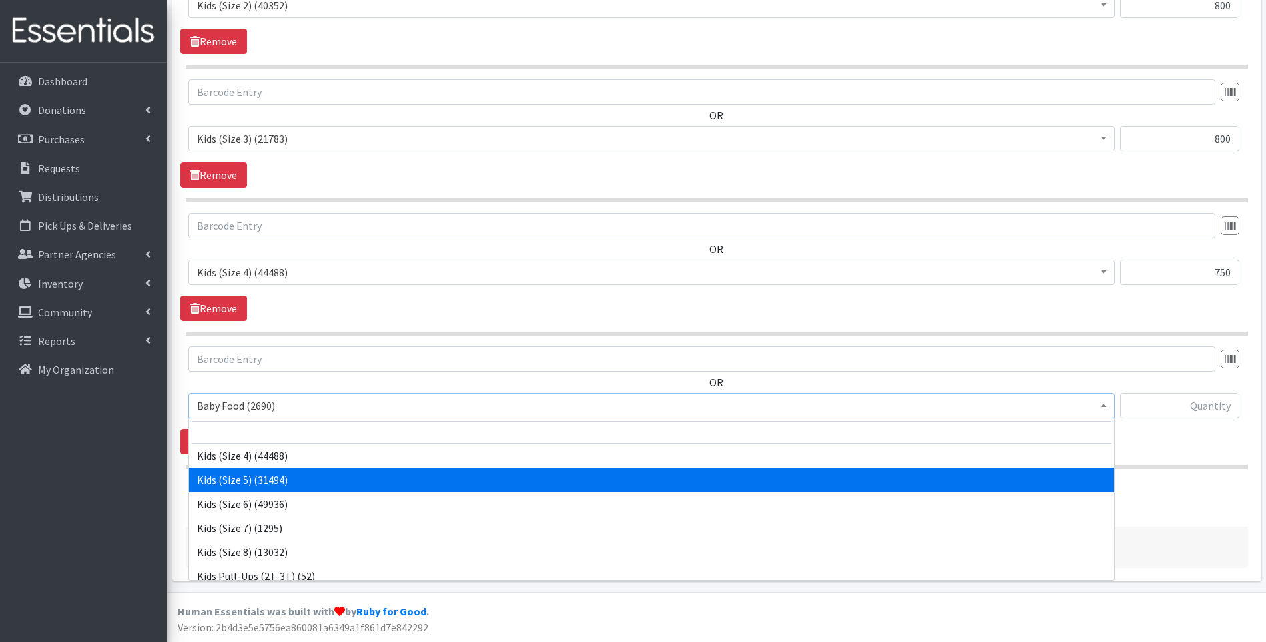
select select "10042"
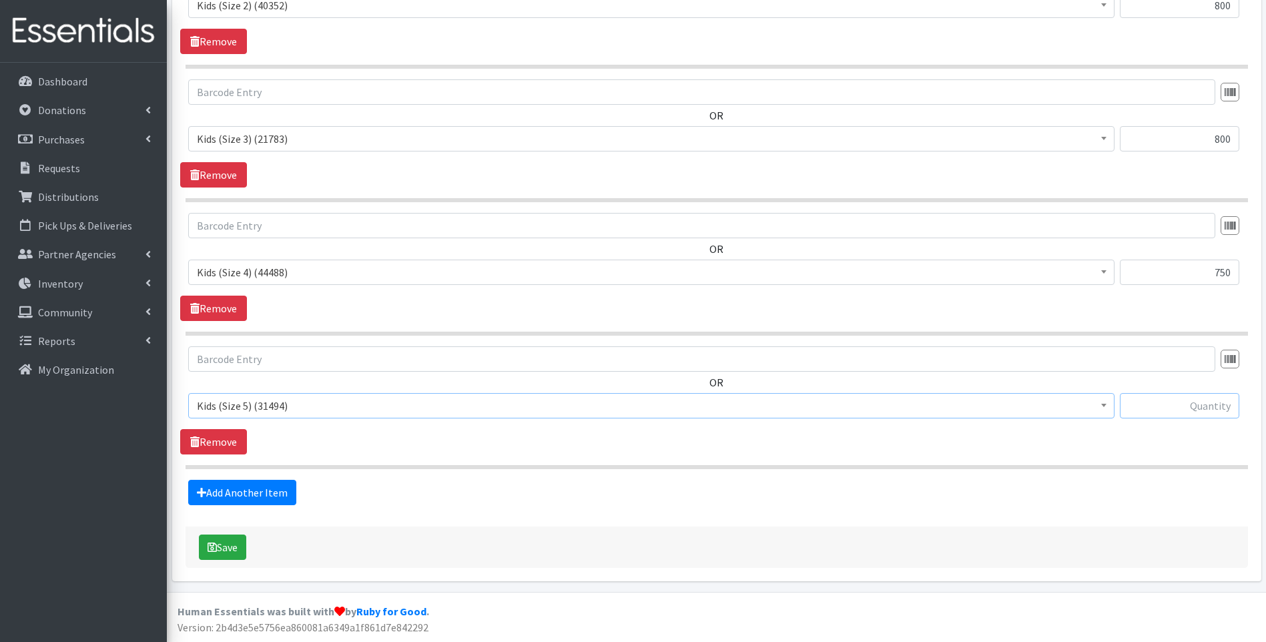
click at [1189, 407] on input "text" at bounding box center [1179, 405] width 119 height 25
type input "800"
click at [263, 497] on link "Add Another Item" at bounding box center [242, 492] width 108 height 25
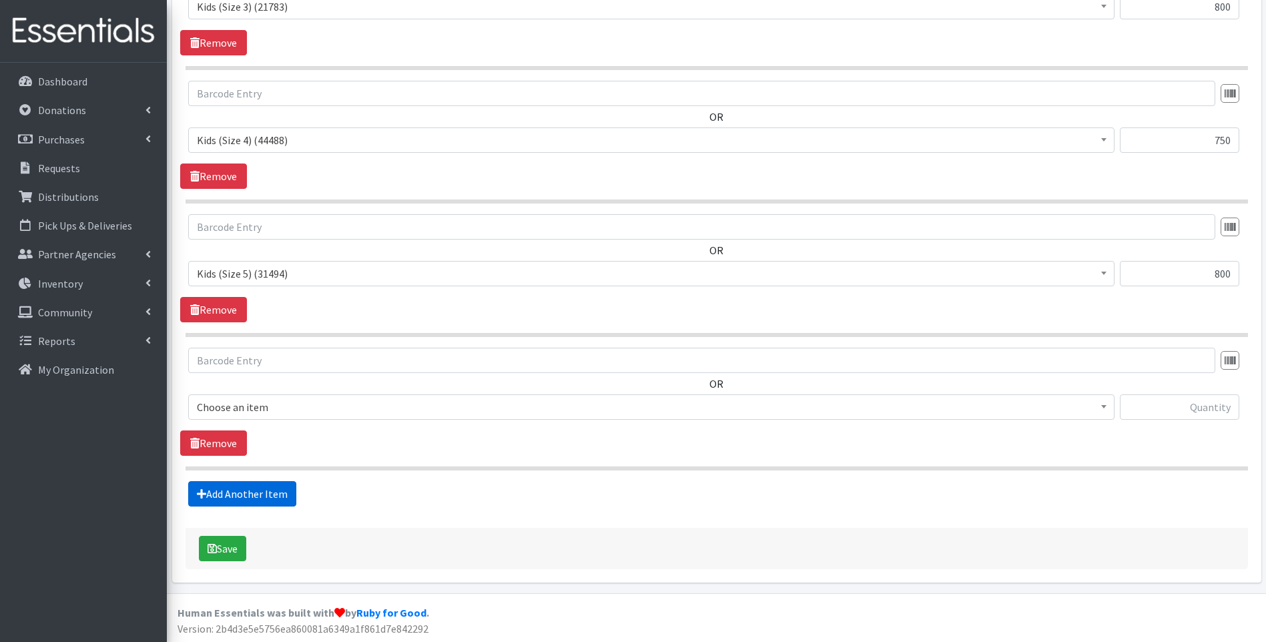
scroll to position [1137, 0]
click at [308, 410] on span "Baby Food (2690)" at bounding box center [651, 405] width 909 height 19
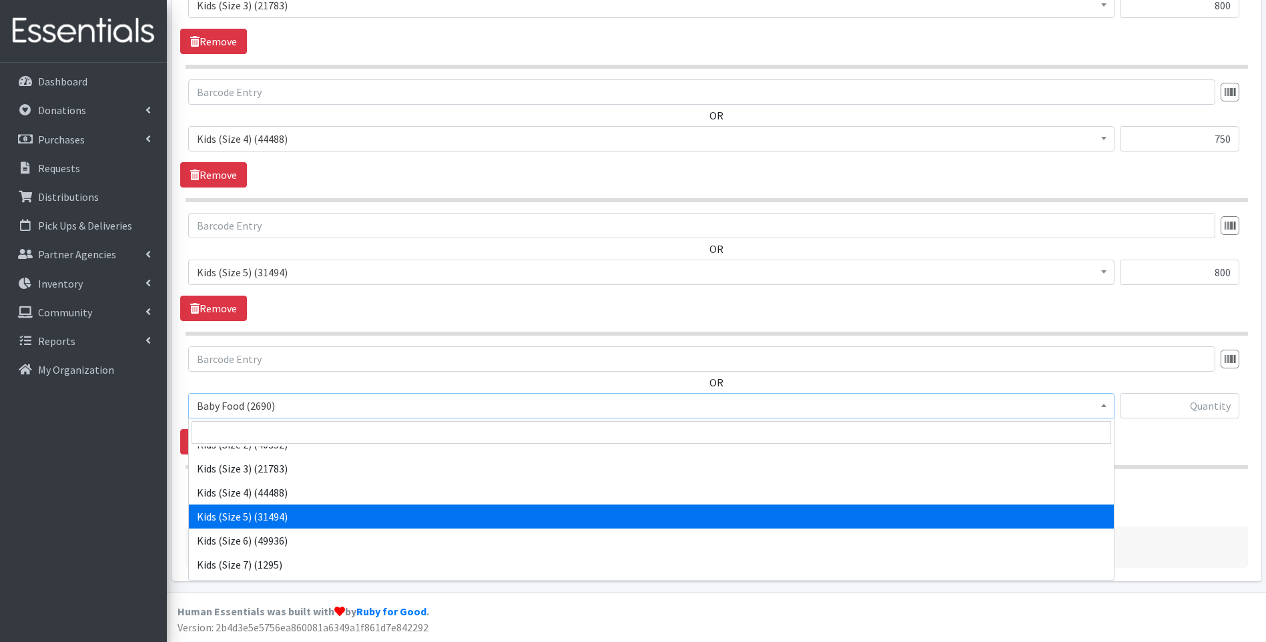
scroll to position [312, 0]
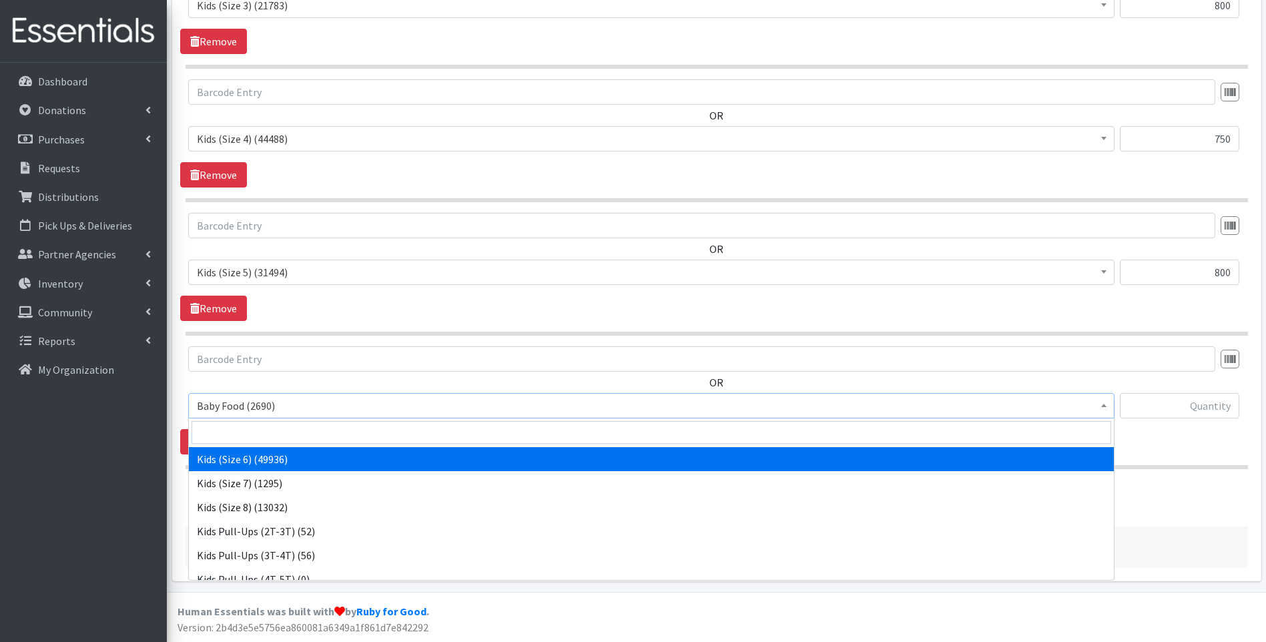
select select "10062"
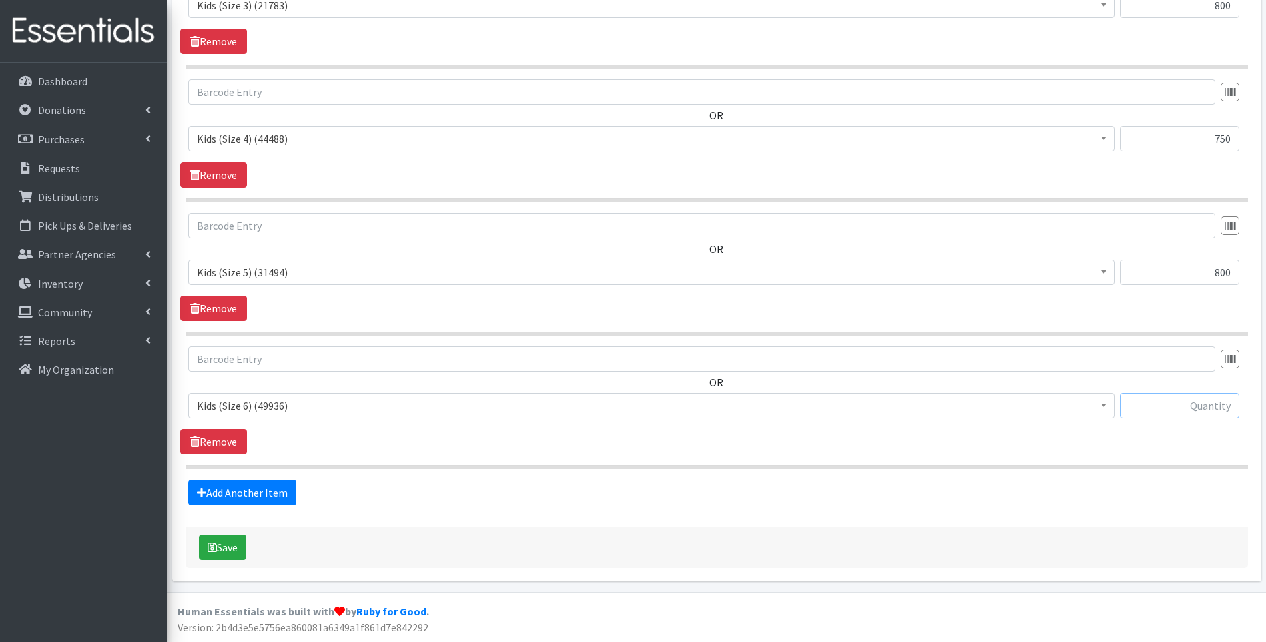
click at [1189, 393] on input "text" at bounding box center [1179, 405] width 119 height 25
type input "840"
click at [235, 492] on link "Add Another Item" at bounding box center [242, 492] width 108 height 25
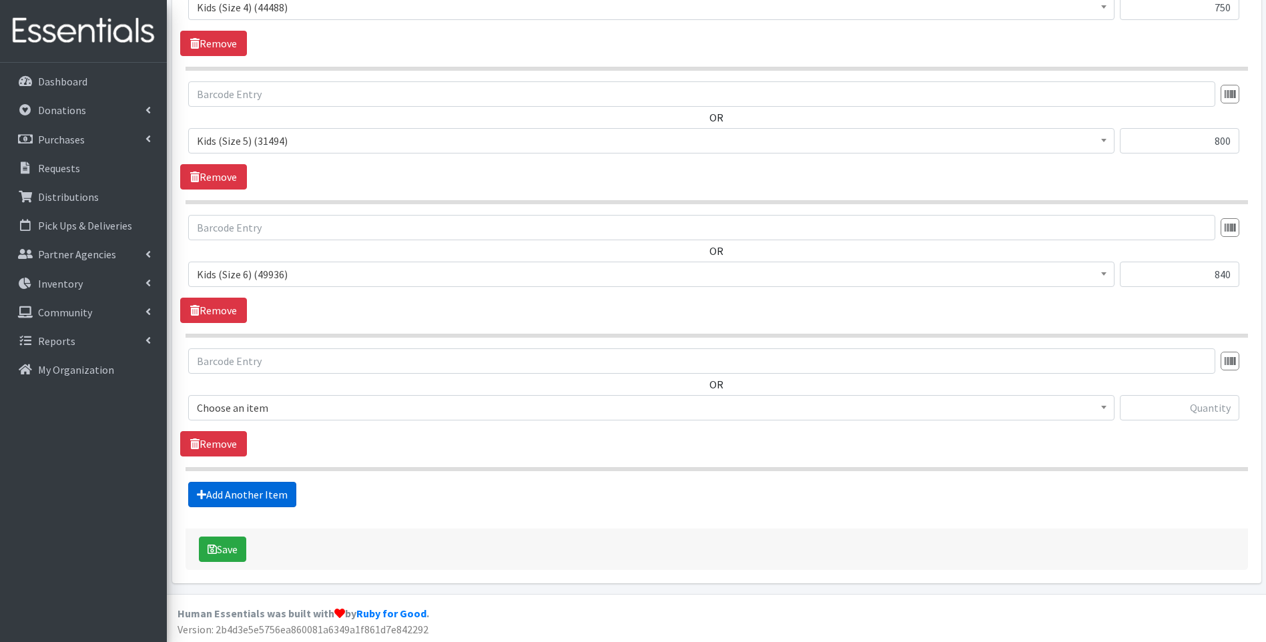
scroll to position [1271, 0]
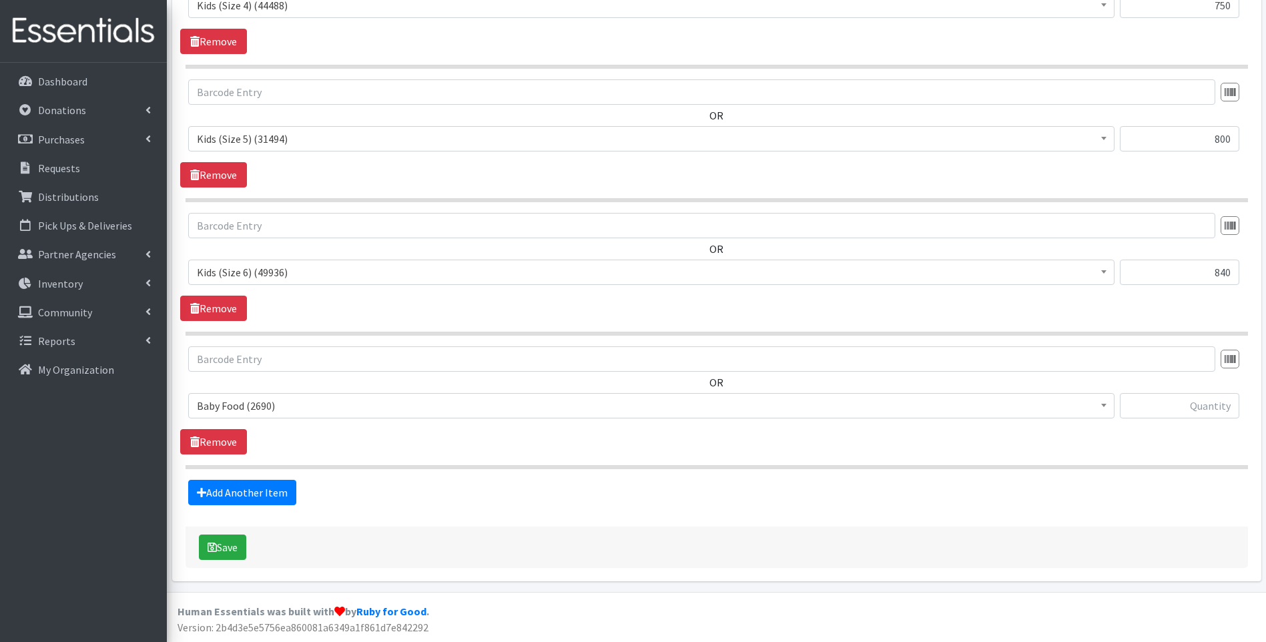
click at [312, 410] on span "Baby Food (2690)" at bounding box center [651, 405] width 909 height 19
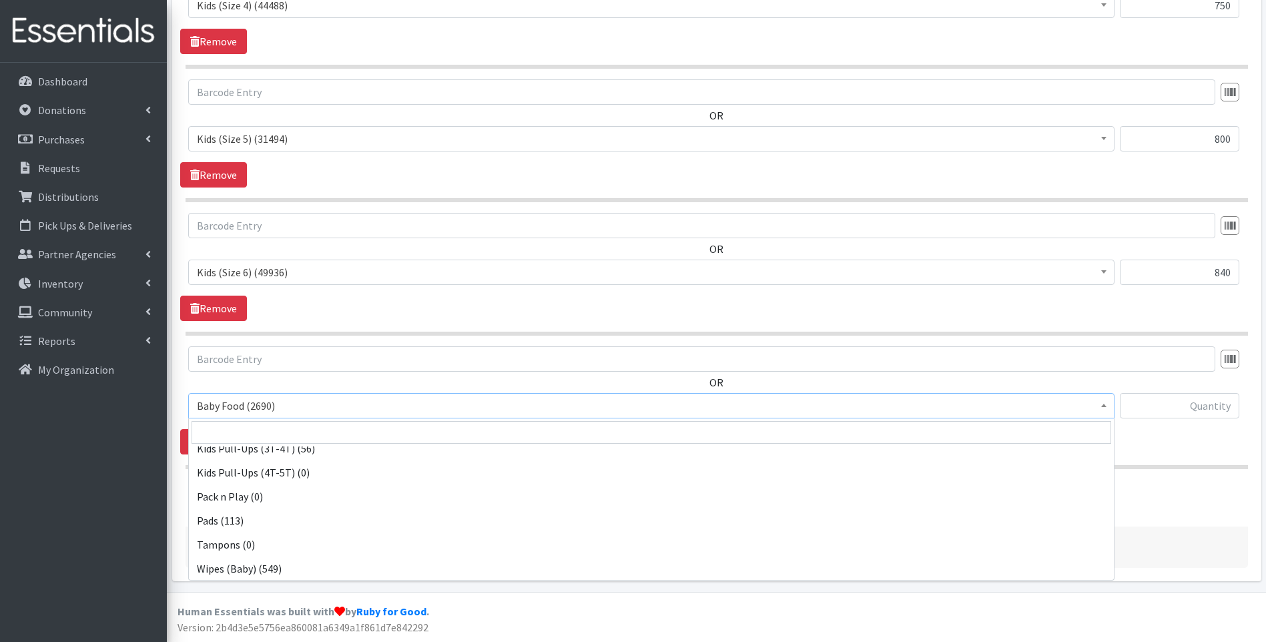
scroll to position [419, 0]
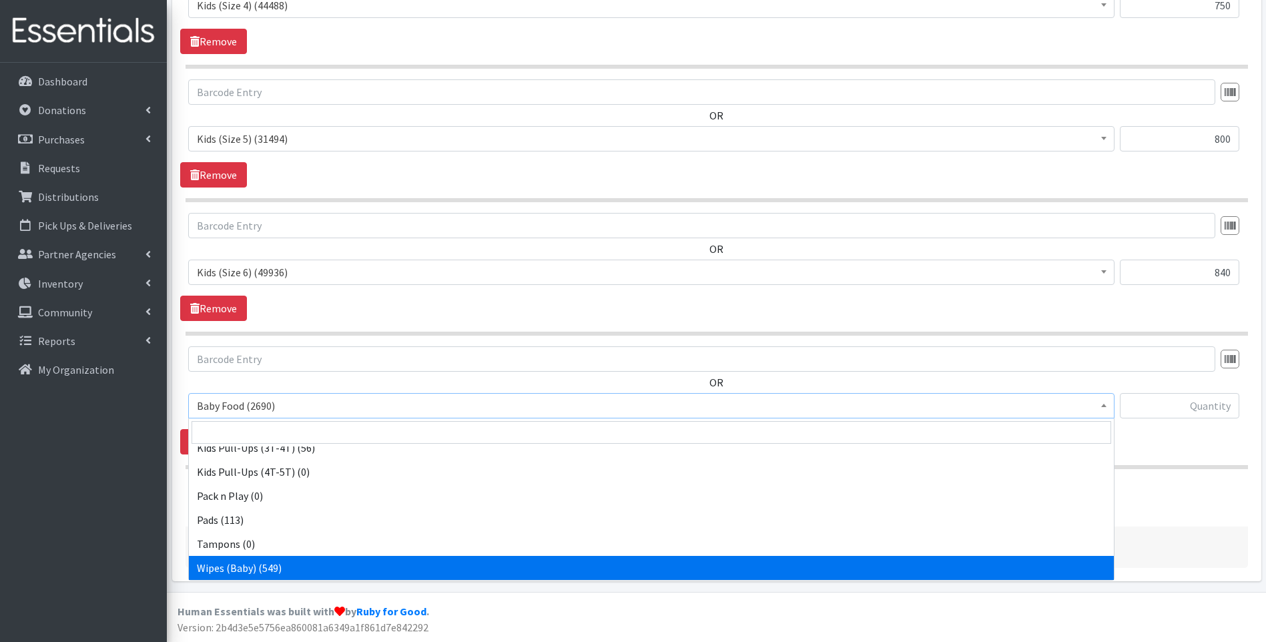
select select "10041"
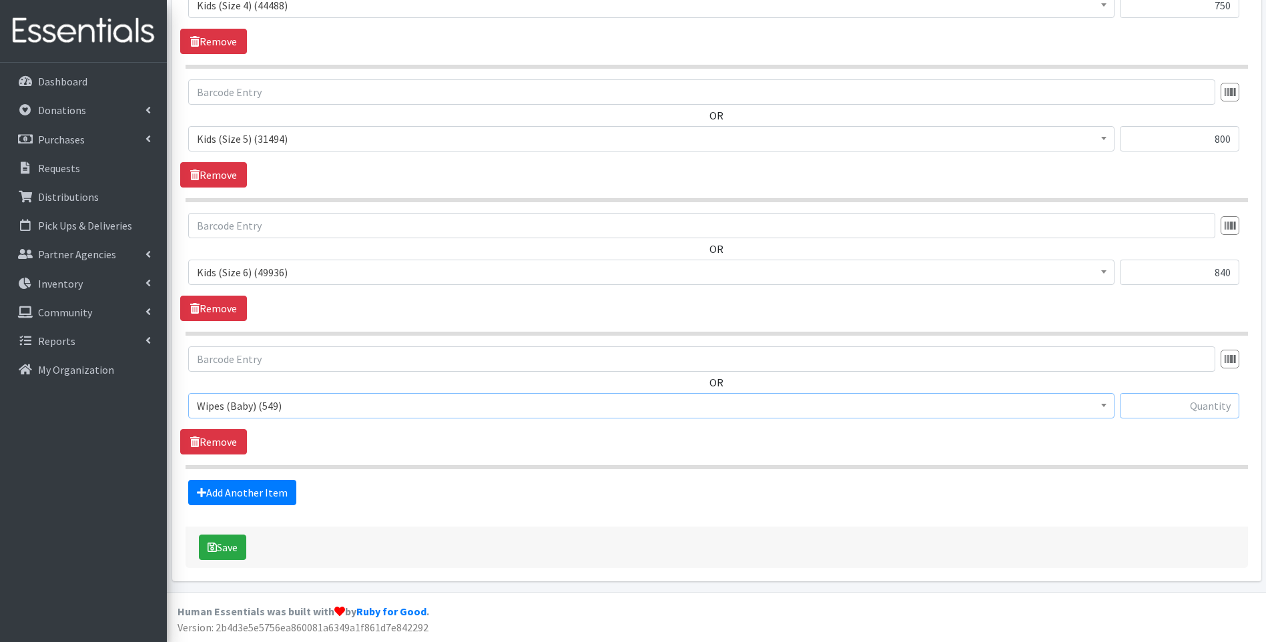
click at [1221, 393] on input "text" at bounding box center [1179, 405] width 119 height 25
type input "54"
drag, startPoint x: 613, startPoint y: 550, endPoint x: 567, endPoint y: 545, distance: 45.7
click at [612, 549] on div "Save" at bounding box center [717, 547] width 1063 height 41
click at [233, 545] on button "Save" at bounding box center [222, 547] width 47 height 25
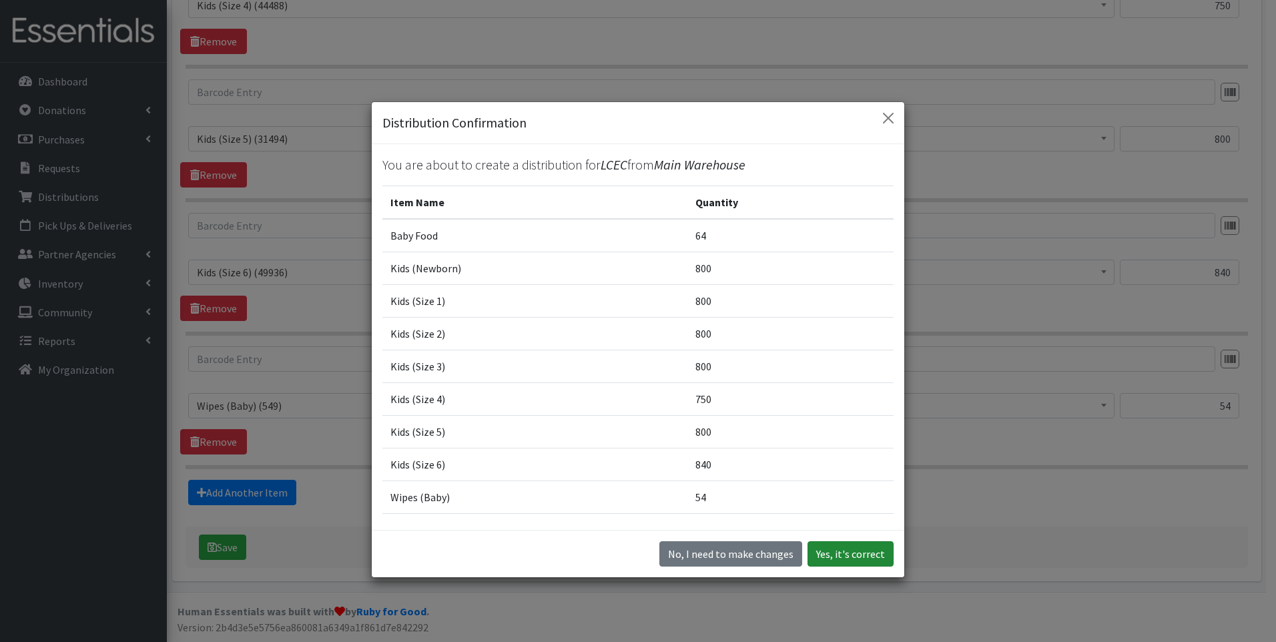
click at [846, 557] on button "Yes, it's correct" at bounding box center [851, 553] width 86 height 25
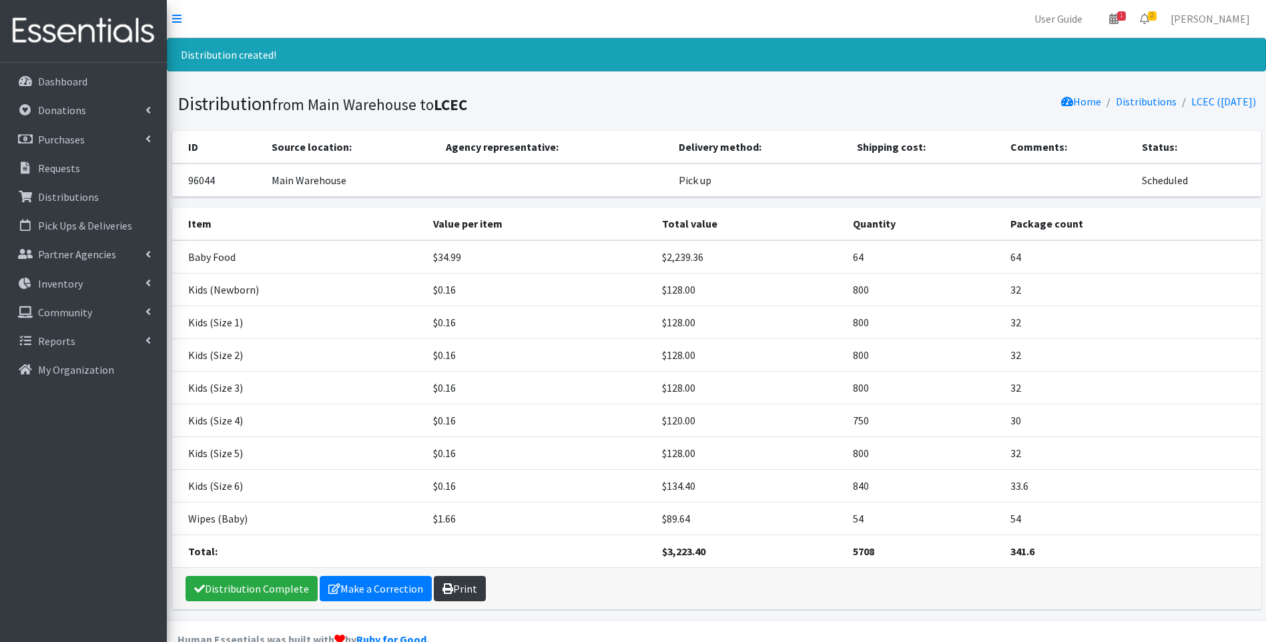
click at [468, 588] on link "Print" at bounding box center [460, 588] width 52 height 25
click at [240, 588] on link "Distribution Complete" at bounding box center [252, 588] width 132 height 25
